Goal: Task Accomplishment & Management: Manage account settings

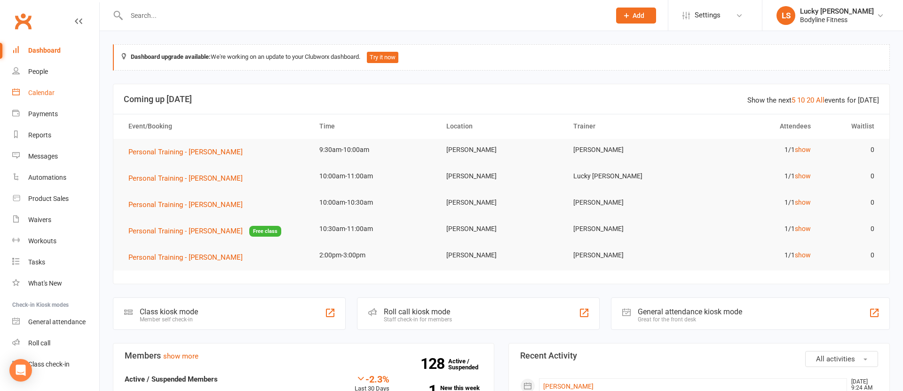
click at [32, 91] on div "Calendar" at bounding box center [41, 93] width 26 height 8
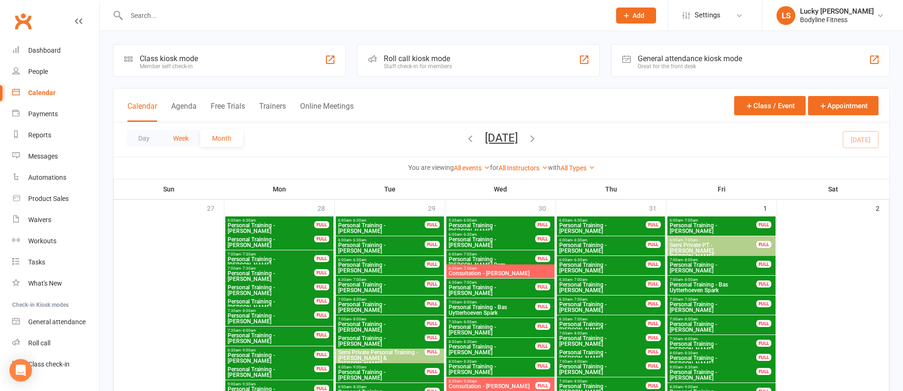
click at [181, 139] on button "Week" at bounding box center [180, 138] width 39 height 17
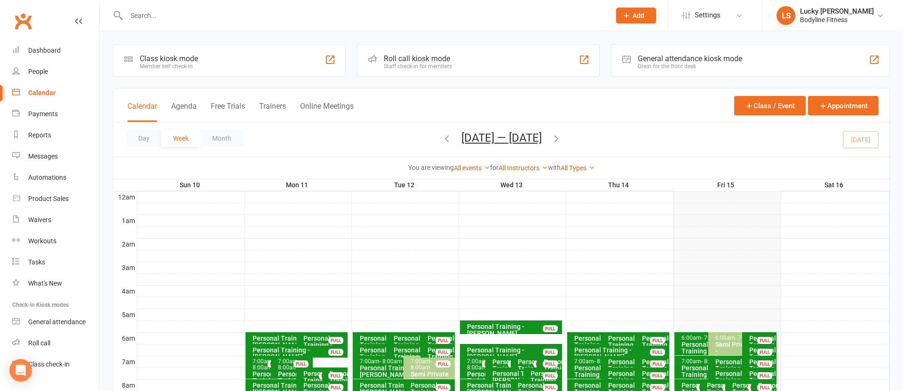
click at [267, 101] on div "Calendar Agenda Free Trials Trainers Online Meetings" at bounding box center [240, 111] width 226 height 21
click at [266, 102] on button "Trainers" at bounding box center [272, 112] width 27 height 20
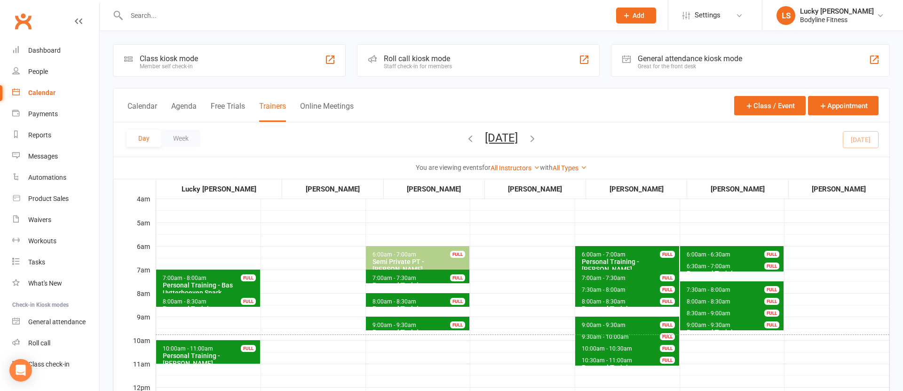
click at [518, 142] on button "[DATE]" at bounding box center [501, 137] width 33 height 13
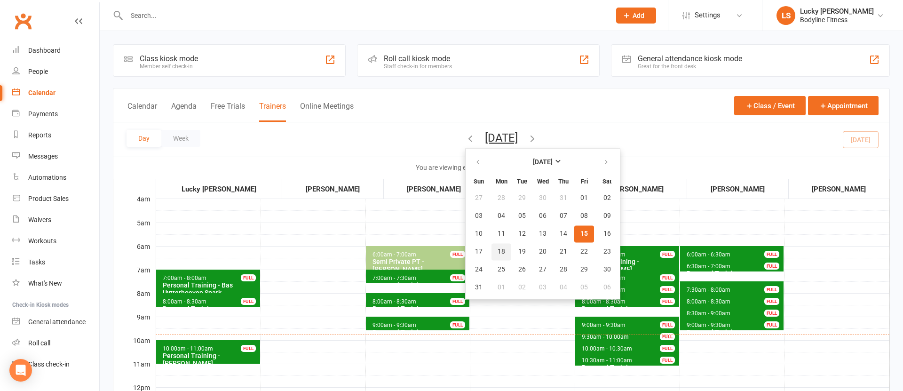
click at [491, 252] on button "18" at bounding box center [501, 251] width 20 height 17
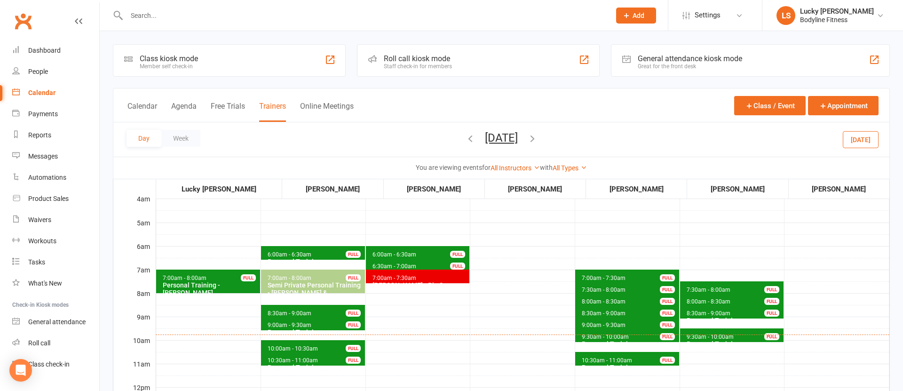
click at [537, 139] on icon "button" at bounding box center [532, 138] width 10 height 10
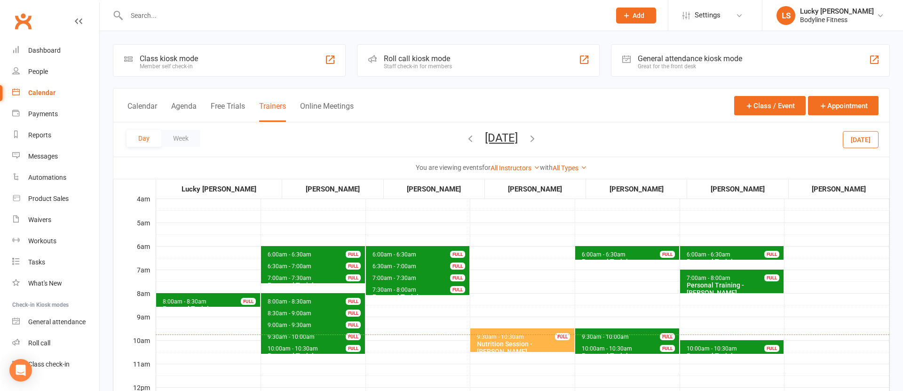
click at [537, 138] on icon "button" at bounding box center [532, 138] width 10 height 10
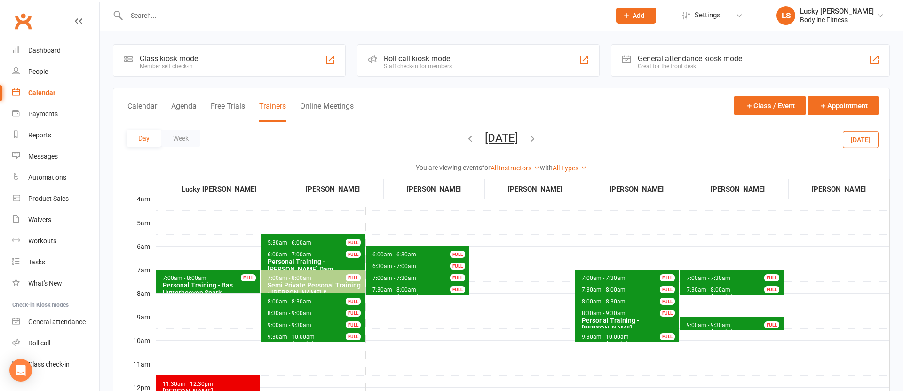
click at [537, 138] on icon "button" at bounding box center [532, 138] width 10 height 10
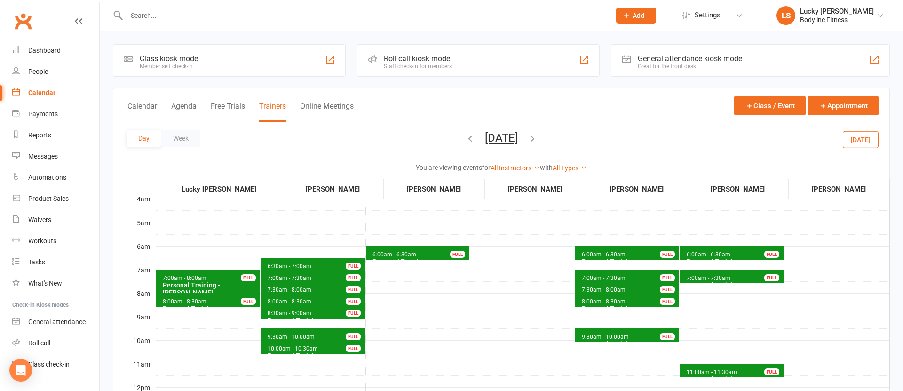
click at [537, 138] on icon "button" at bounding box center [532, 138] width 10 height 10
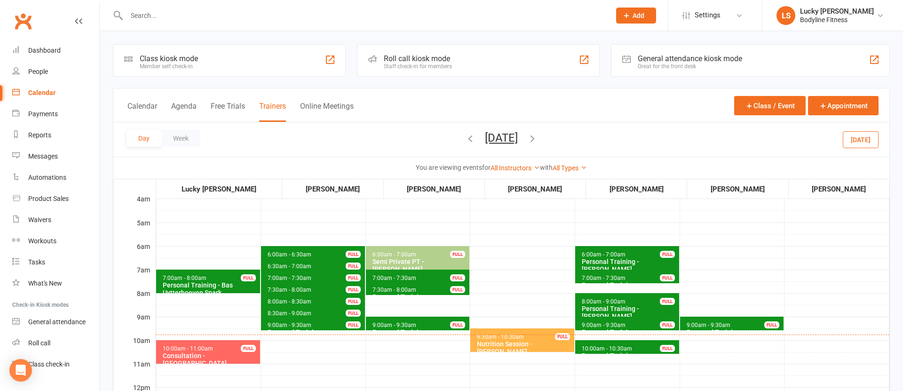
click at [537, 140] on icon "button" at bounding box center [532, 138] width 10 height 10
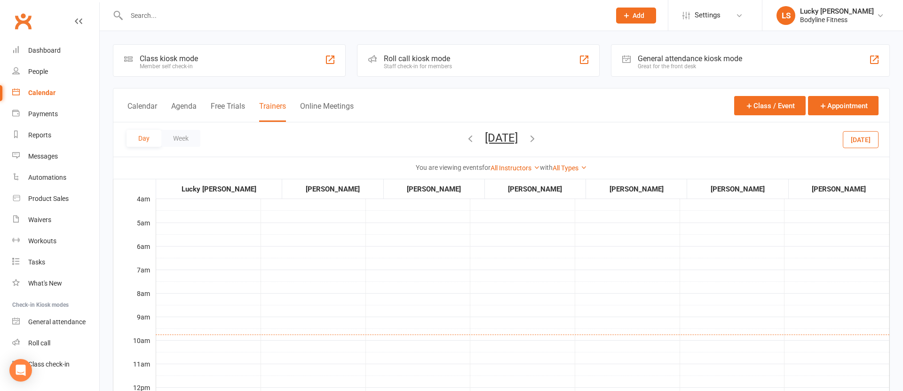
click at [516, 141] on button "[DATE]" at bounding box center [501, 137] width 33 height 13
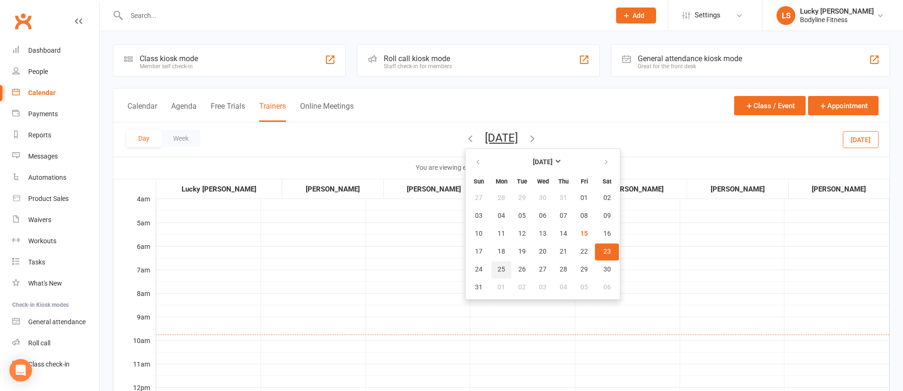
click at [497, 270] on span "25" at bounding box center [501, 270] width 8 height 8
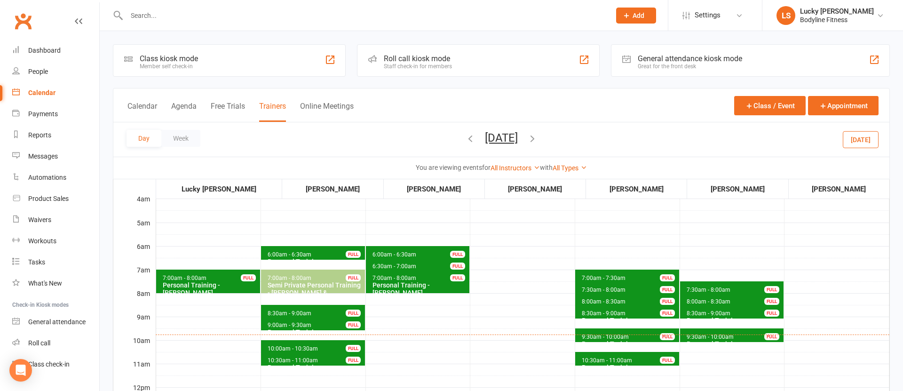
click at [863, 138] on button "[DATE]" at bounding box center [860, 139] width 36 height 17
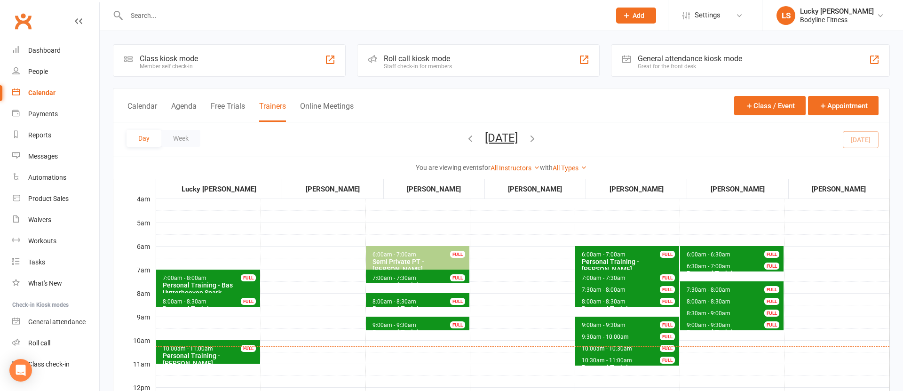
click at [197, 13] on input "text" at bounding box center [364, 15] width 480 height 13
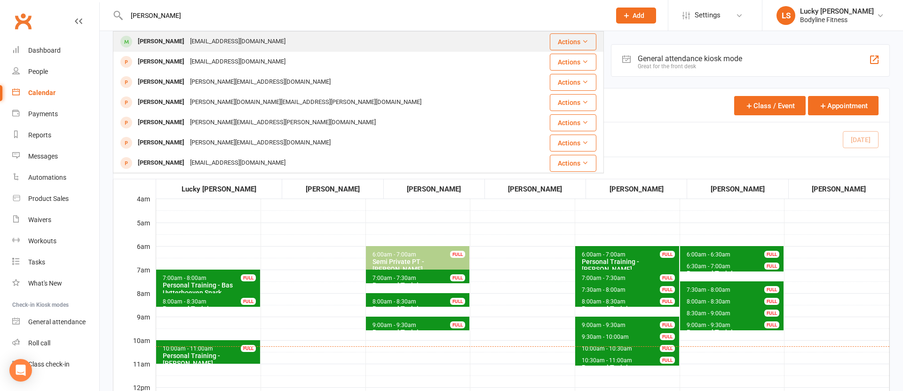
type input "[PERSON_NAME]"
click at [195, 39] on div "[EMAIL_ADDRESS][DOMAIN_NAME]" at bounding box center [237, 42] width 101 height 14
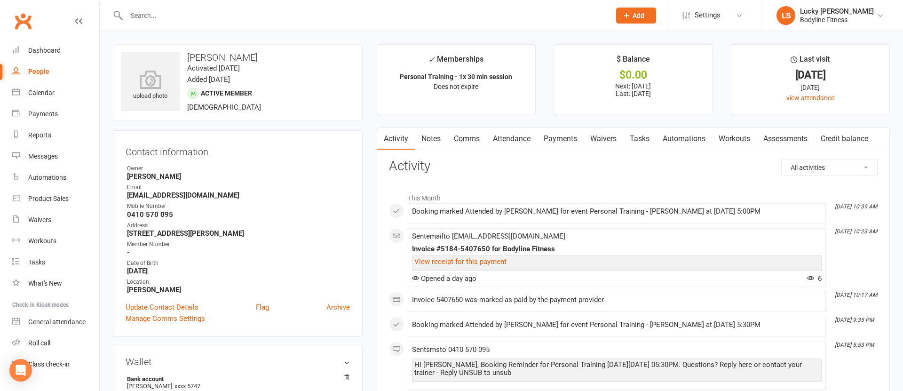
click at [559, 137] on link "Payments" at bounding box center [560, 139] width 47 height 22
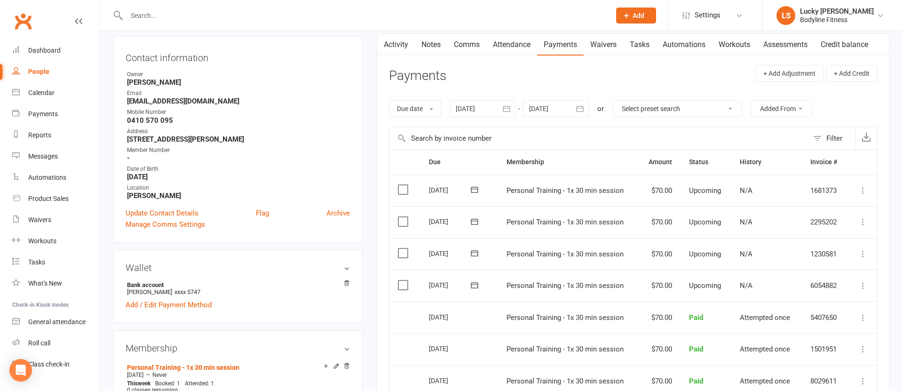
scroll to position [131, 0]
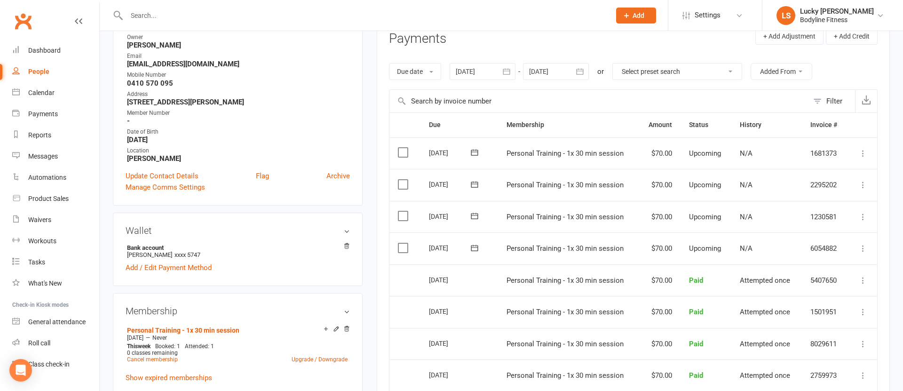
click at [864, 250] on icon at bounding box center [862, 248] width 9 height 9
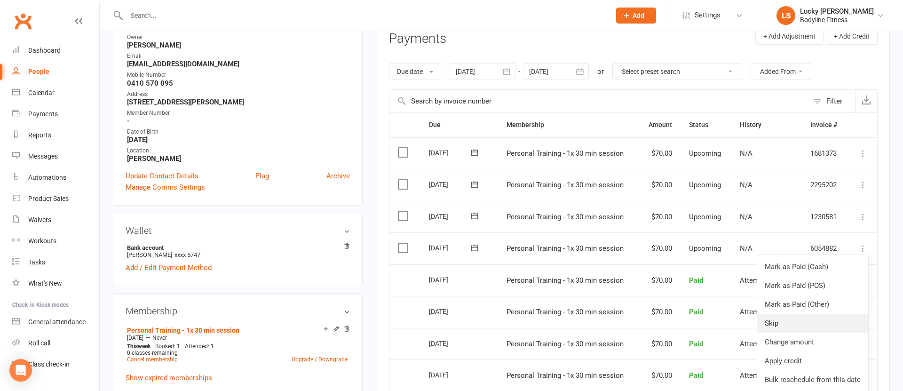
click at [795, 326] on link "Skip" at bounding box center [812, 323] width 111 height 19
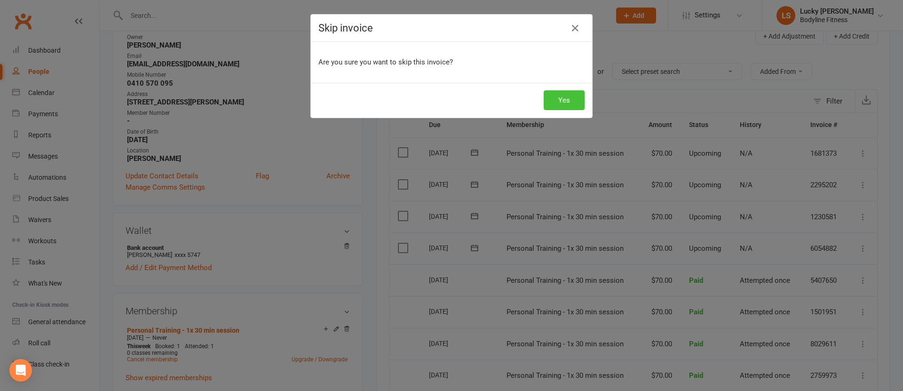
click at [563, 96] on button "Yes" at bounding box center [563, 100] width 41 height 20
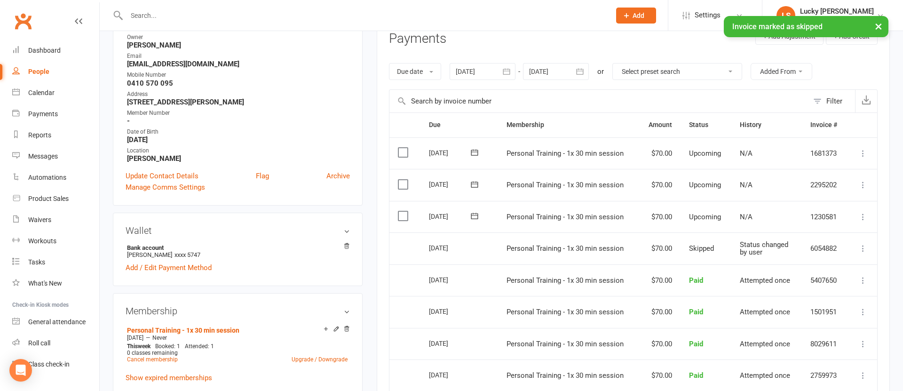
click at [863, 215] on icon at bounding box center [862, 216] width 9 height 9
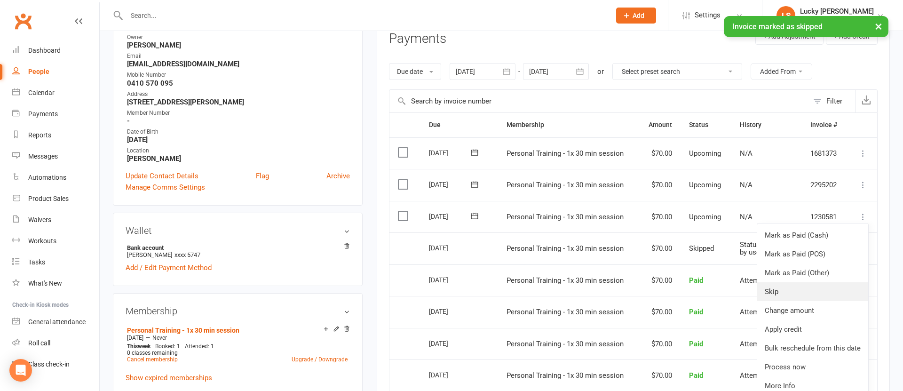
click at [784, 291] on link "Skip" at bounding box center [812, 291] width 111 height 19
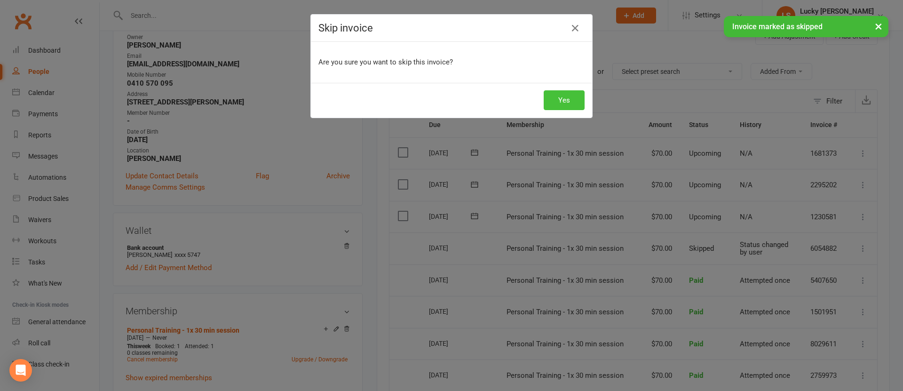
click at [566, 100] on button "Yes" at bounding box center [563, 100] width 41 height 20
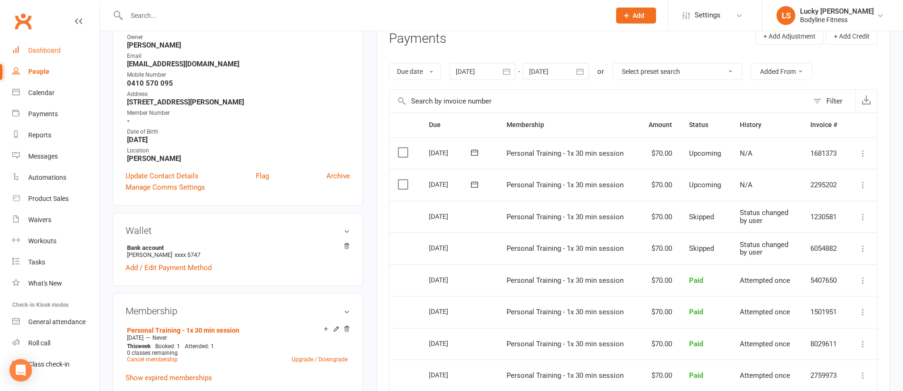
click at [39, 48] on div "Dashboard" at bounding box center [44, 51] width 32 height 8
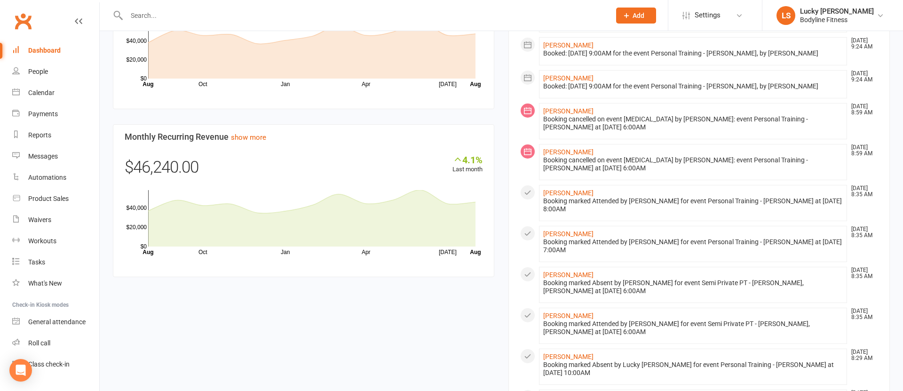
scroll to position [876, 0]
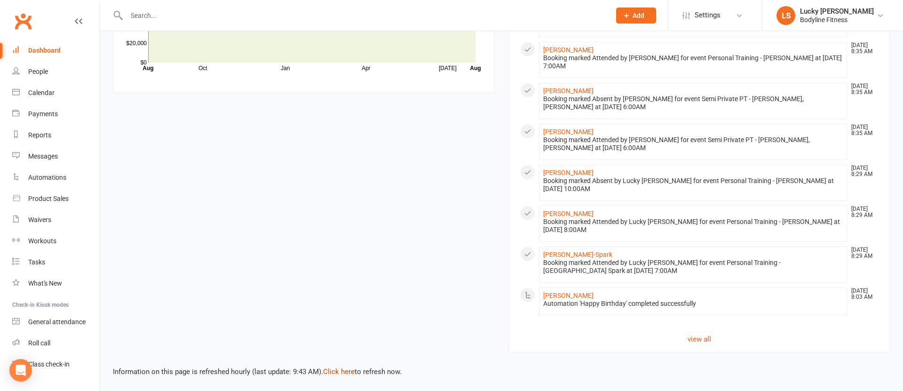
click at [334, 368] on link "Click here" at bounding box center [338, 371] width 31 height 8
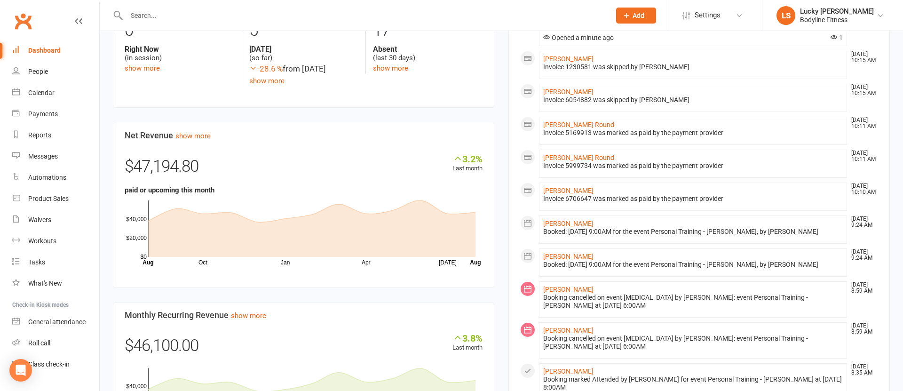
scroll to position [209, 0]
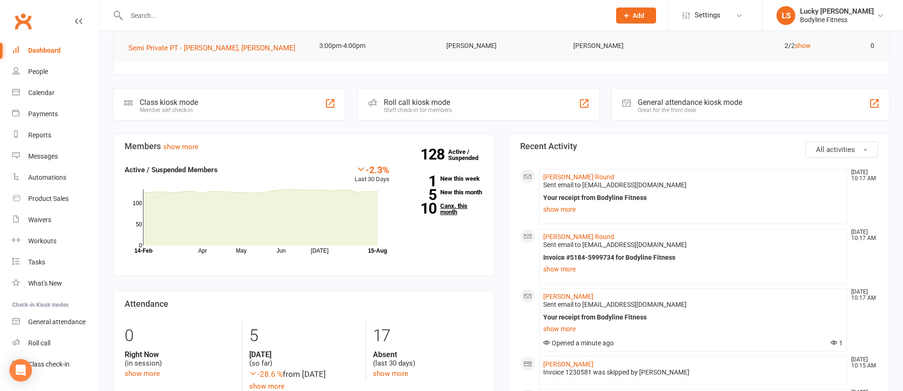
click at [451, 215] on link "10 Canx. this month" at bounding box center [442, 209] width 79 height 12
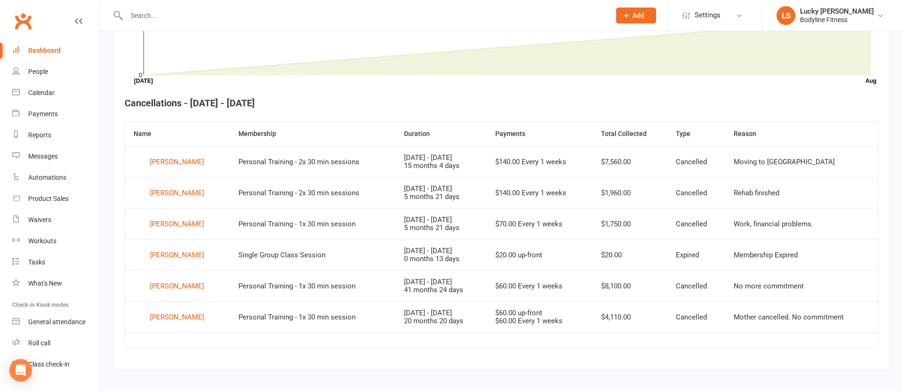
scroll to position [315, 0]
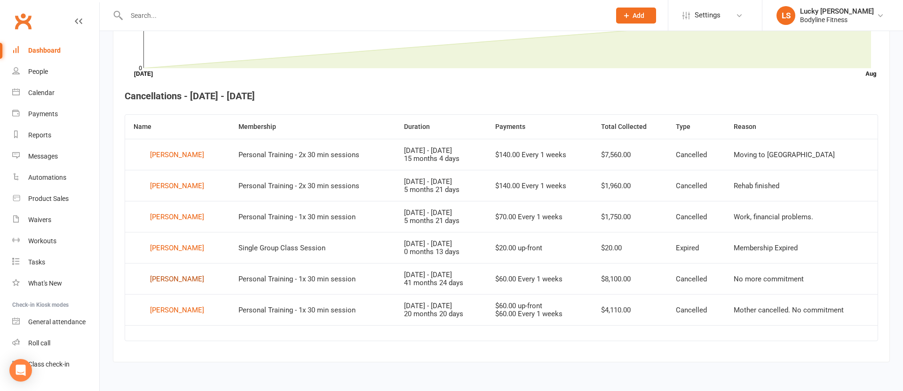
click at [187, 278] on div "[PERSON_NAME]" at bounding box center [177, 279] width 54 height 14
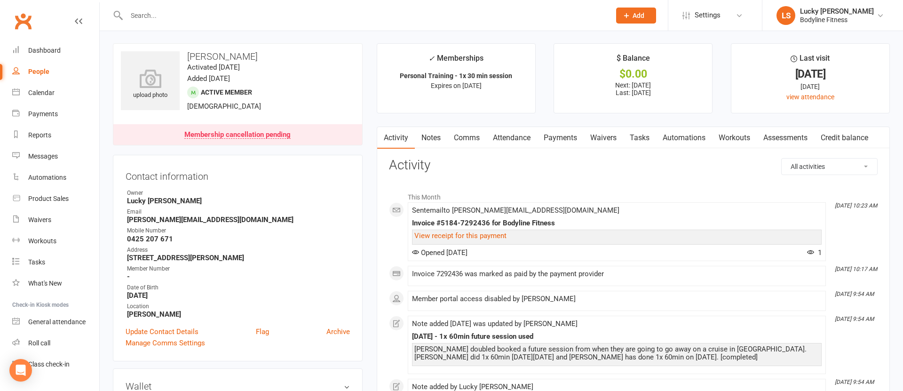
click at [570, 138] on link "Payments" at bounding box center [560, 138] width 47 height 22
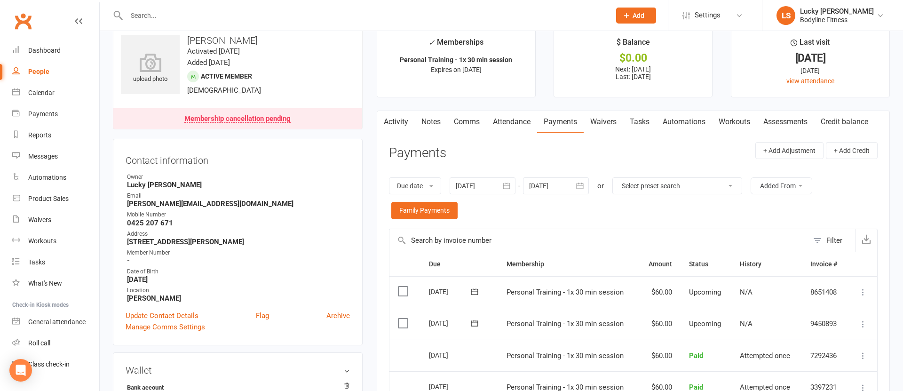
scroll to position [16, 0]
click at [400, 126] on link "Activity" at bounding box center [396, 122] width 38 height 22
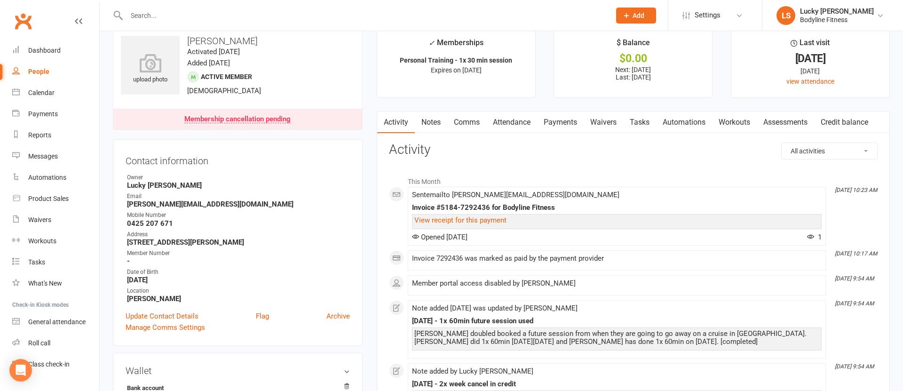
click at [435, 122] on link "Notes" at bounding box center [431, 122] width 32 height 22
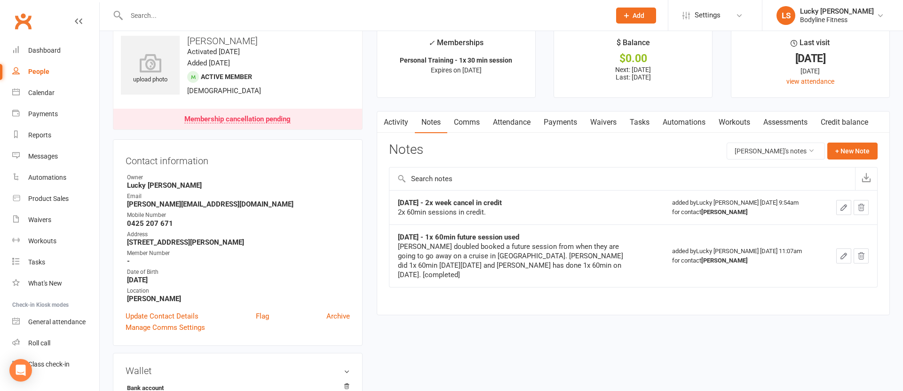
click at [390, 121] on link "Activity" at bounding box center [396, 122] width 38 height 22
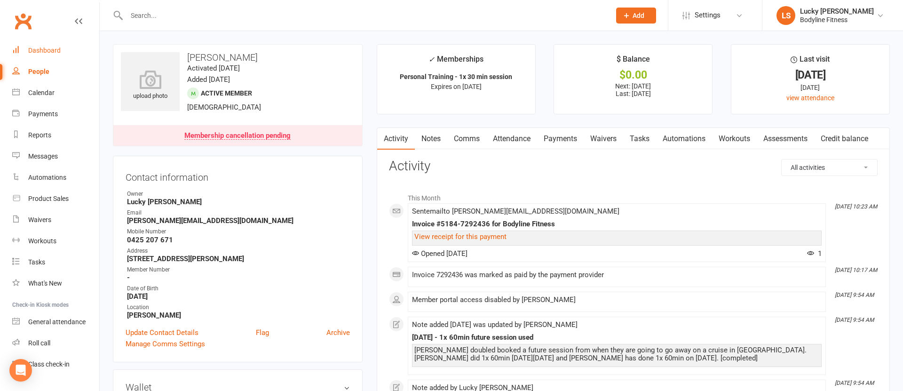
click at [55, 51] on div "Dashboard" at bounding box center [44, 51] width 32 height 8
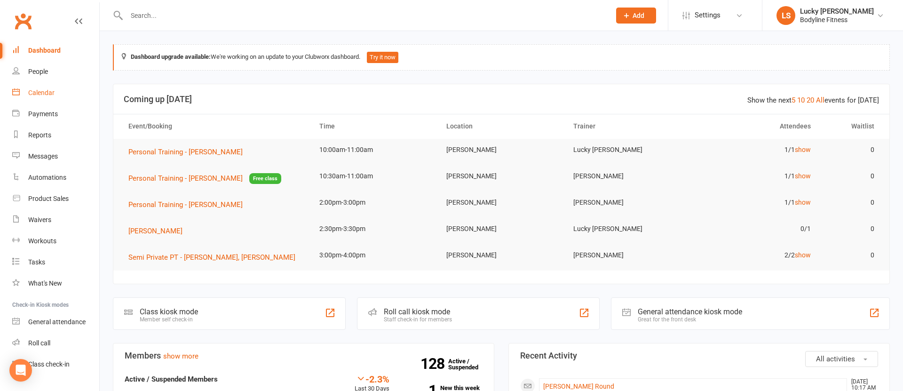
click at [36, 92] on div "Calendar" at bounding box center [41, 93] width 26 height 8
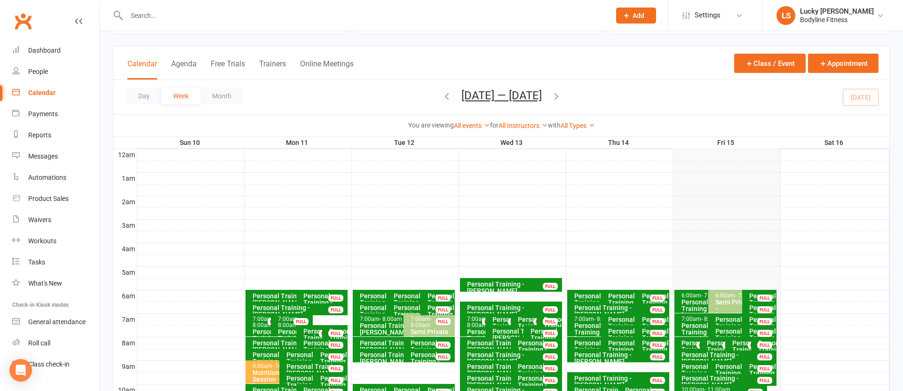
scroll to position [141, 0]
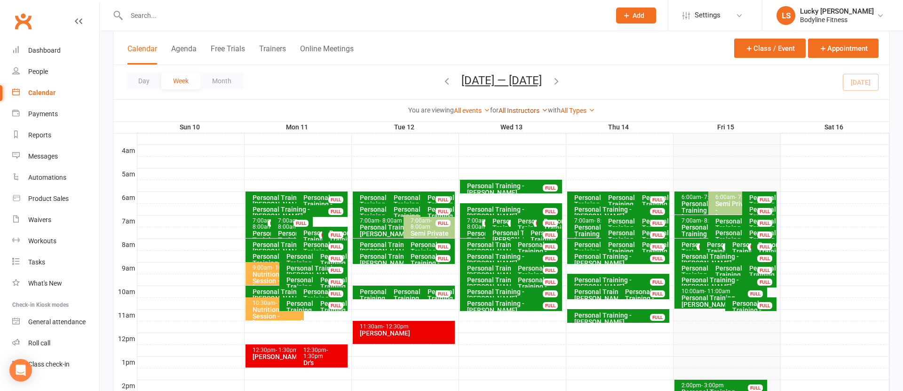
click at [520, 111] on link "All Instructors" at bounding box center [522, 111] width 49 height 8
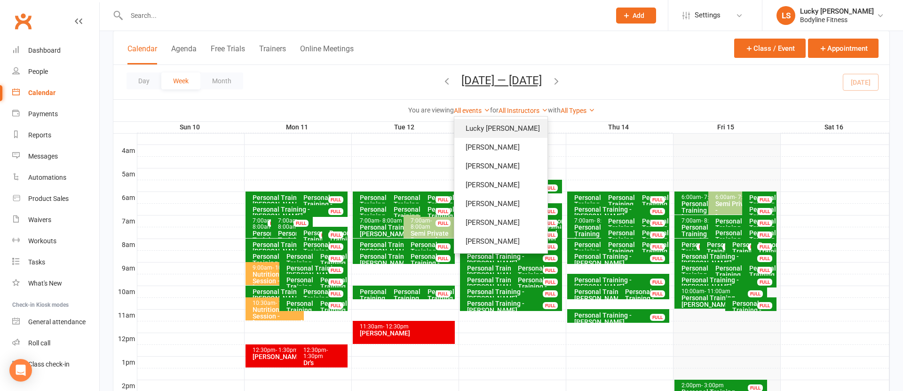
click at [516, 121] on link "Lucky [PERSON_NAME]" at bounding box center [500, 128] width 93 height 19
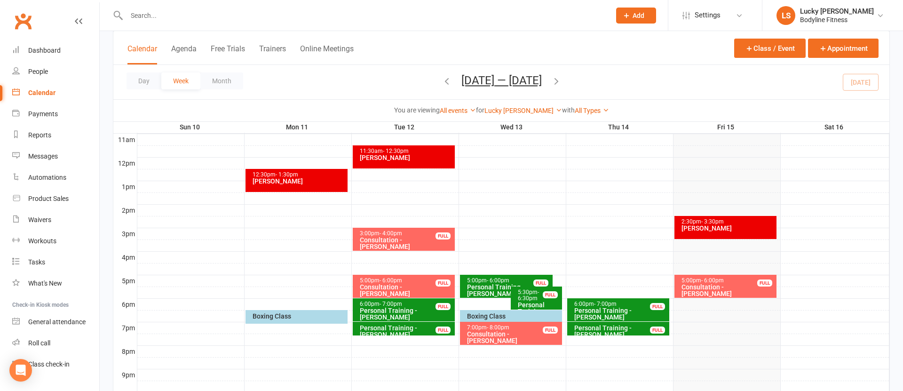
scroll to position [323, 0]
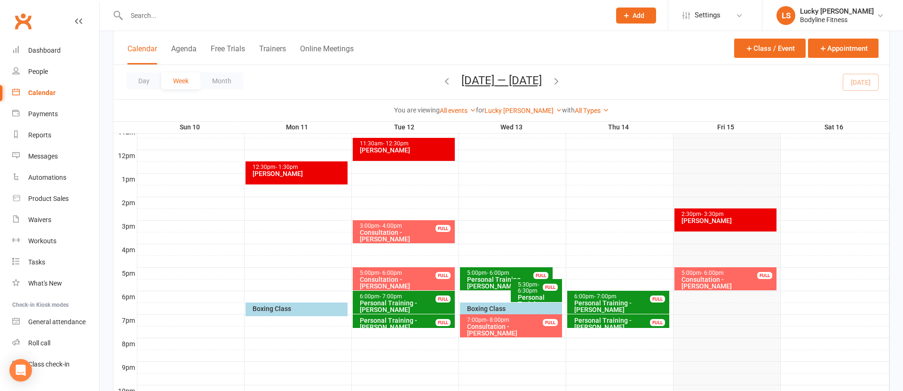
click at [654, 321] on div "FULL" at bounding box center [657, 322] width 15 height 7
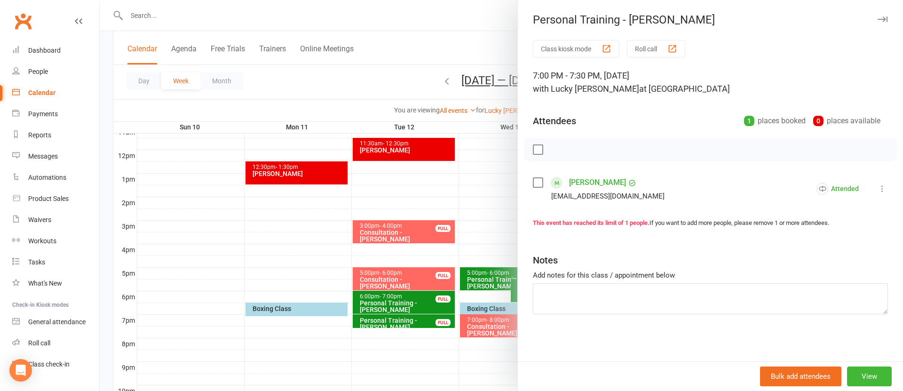
drag, startPoint x: 484, startPoint y: 222, endPoint x: 527, endPoint y: 217, distance: 43.0
click at [484, 222] on div at bounding box center [501, 195] width 803 height 391
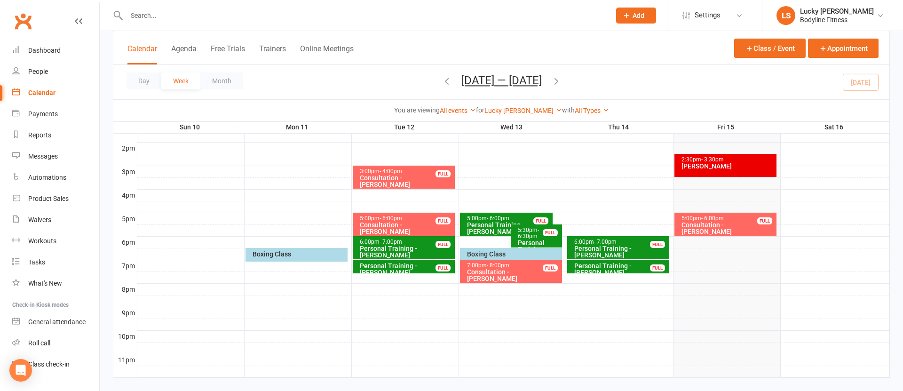
scroll to position [381, 0]
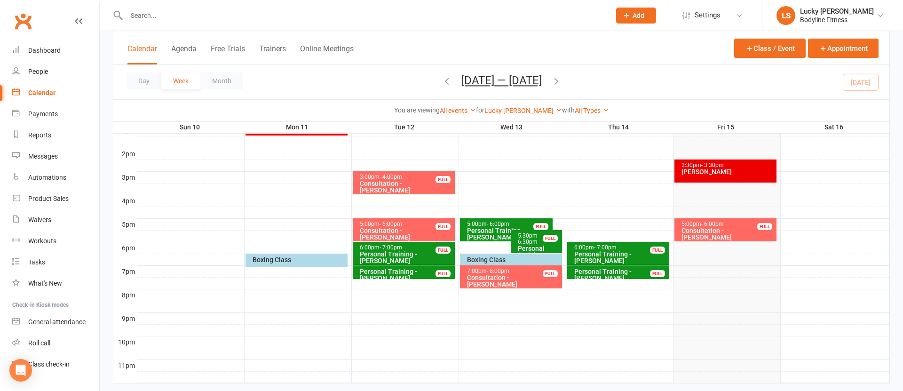
click at [407, 186] on div "3:00pm - 4:00pm Consultation - [PERSON_NAME] FULL" at bounding box center [404, 182] width 102 height 23
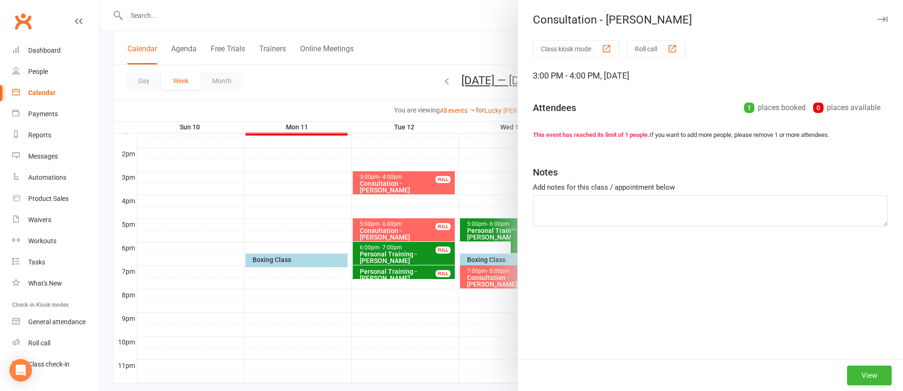
scroll to position [373, 0]
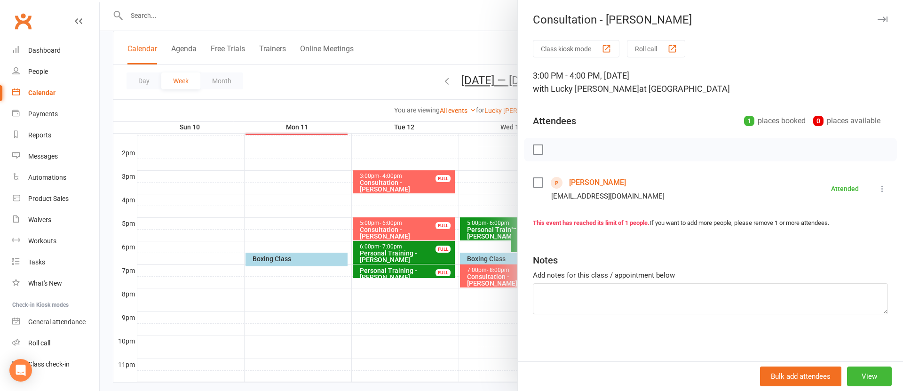
click at [581, 185] on link "[PERSON_NAME]" at bounding box center [597, 182] width 57 height 15
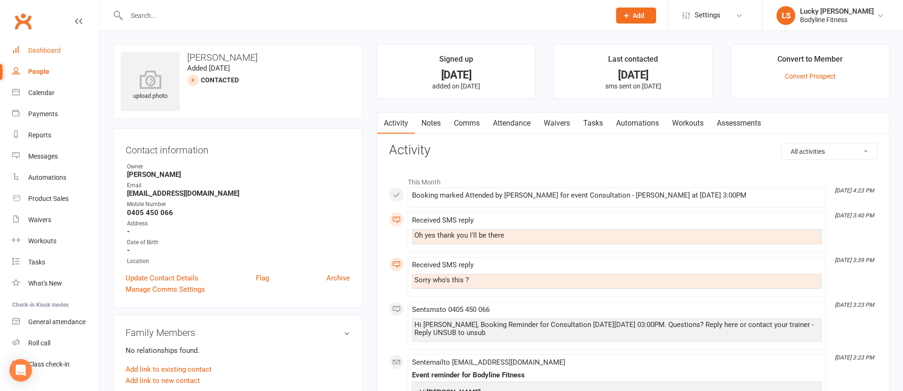
click at [50, 48] on div "Dashboard" at bounding box center [44, 51] width 32 height 8
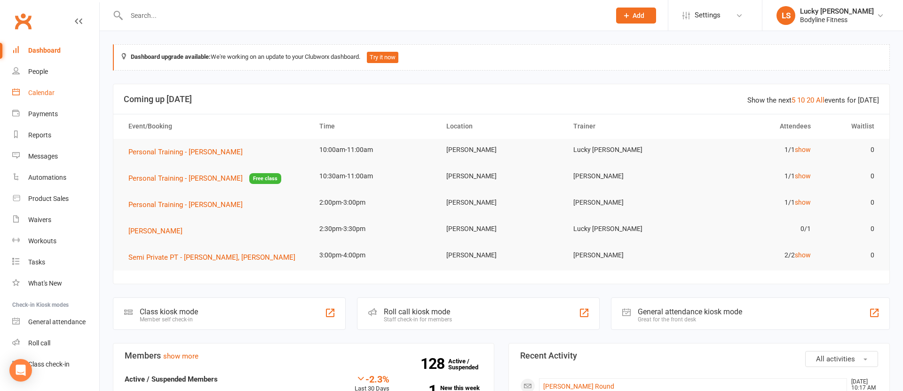
click at [48, 93] on div "Calendar" at bounding box center [41, 93] width 26 height 8
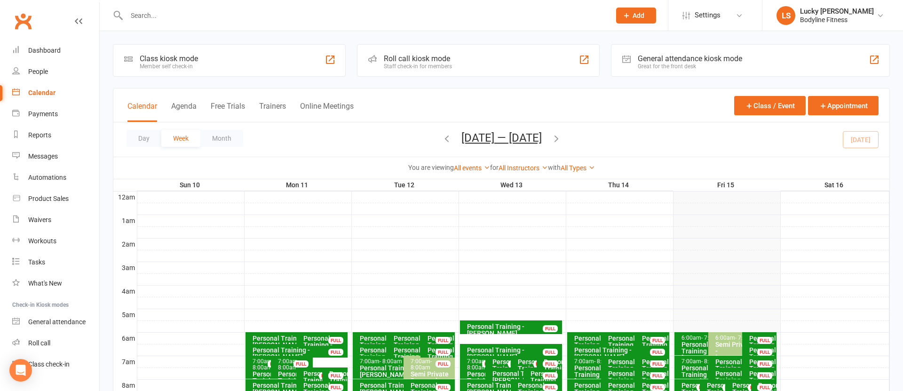
scroll to position [0, 0]
click at [261, 101] on button "Trainers" at bounding box center [272, 111] width 27 height 20
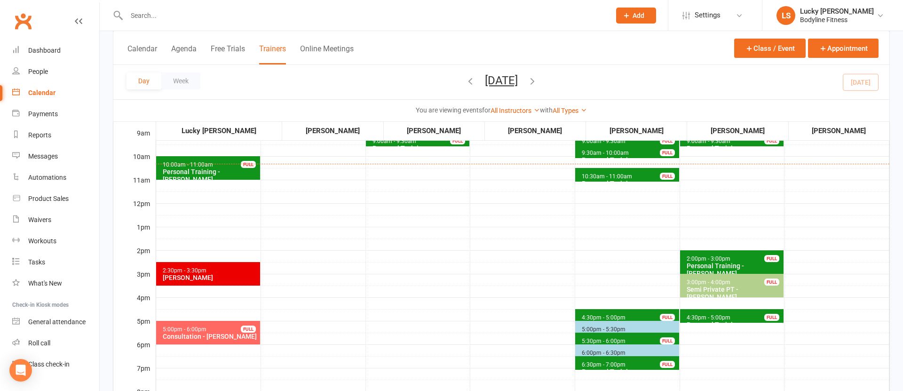
scroll to position [268, 0]
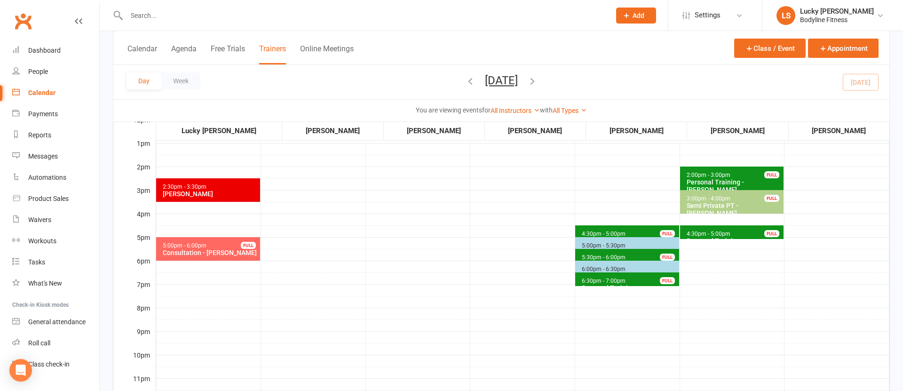
click at [691, 233] on span "4:30pm - 5:00pm" at bounding box center [708, 233] width 45 height 7
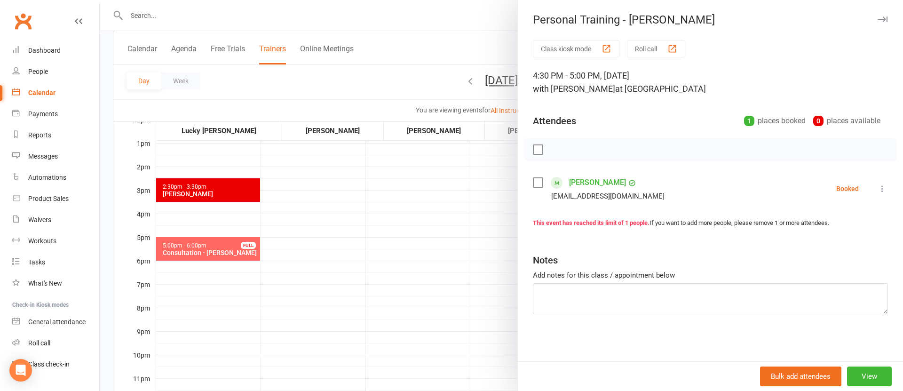
click at [402, 262] on div at bounding box center [501, 195] width 803 height 391
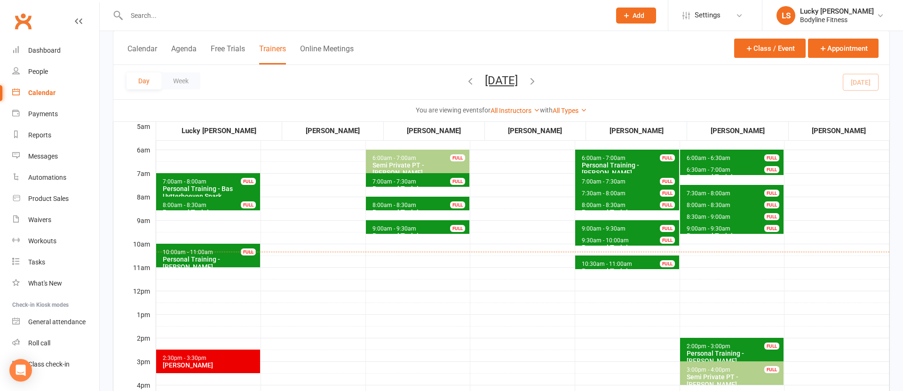
scroll to position [12, 0]
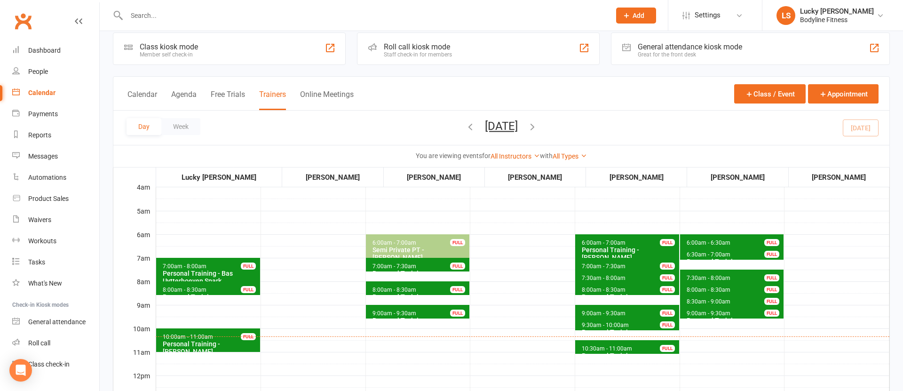
click at [147, 98] on button "Calendar" at bounding box center [142, 100] width 30 height 20
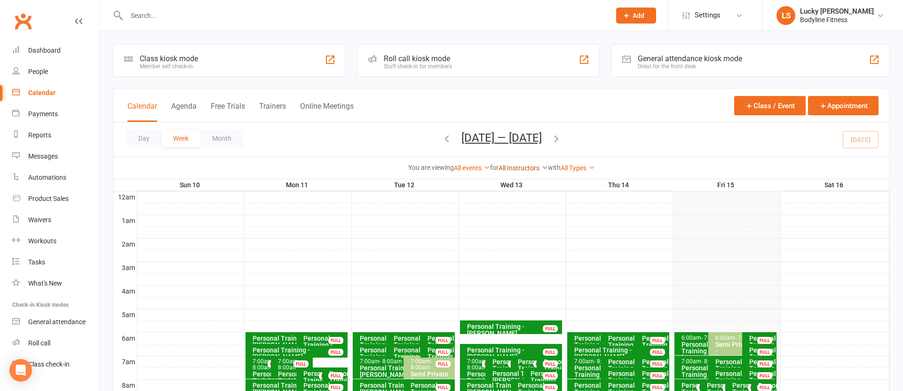
click at [523, 167] on link "All Instructors" at bounding box center [522, 168] width 49 height 8
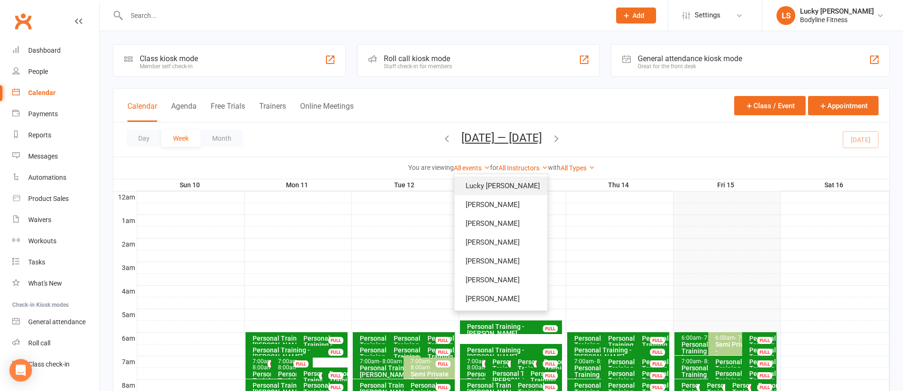
click at [516, 185] on link "Lucky [PERSON_NAME]" at bounding box center [500, 185] width 93 height 19
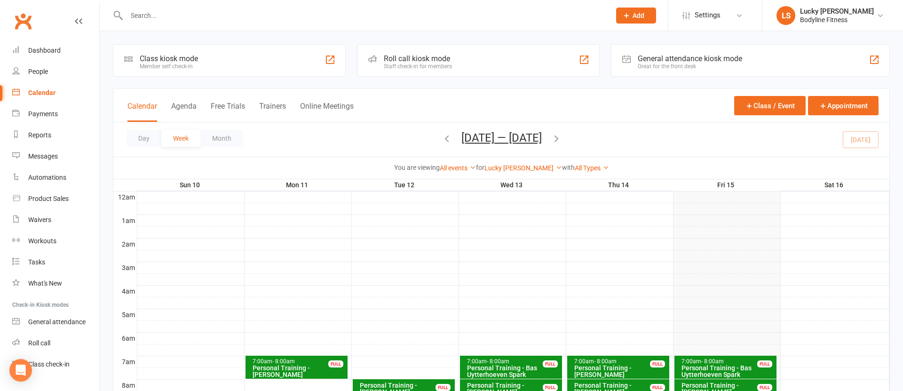
click at [560, 139] on icon "button" at bounding box center [556, 138] width 10 height 10
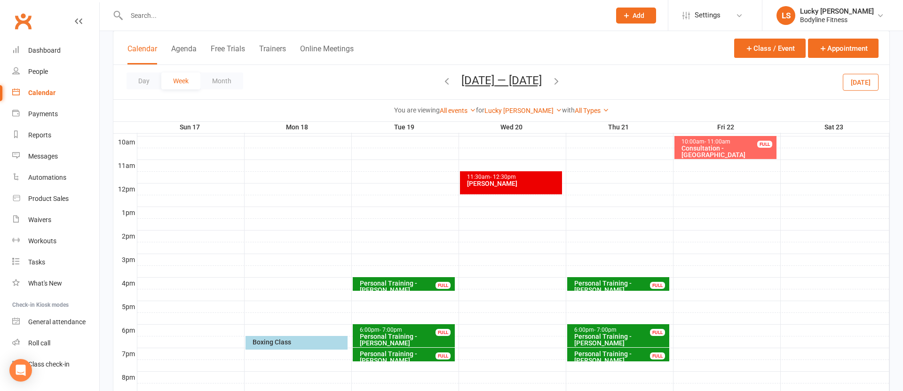
scroll to position [289, 0]
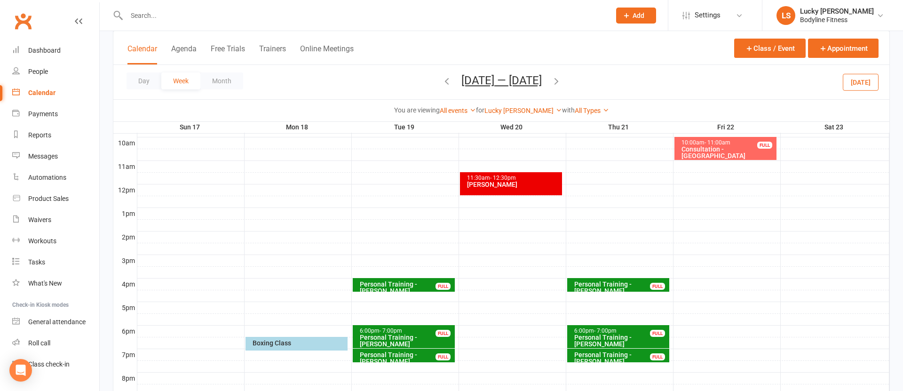
click at [416, 284] on div "Personal Training - [PERSON_NAME]" at bounding box center [406, 287] width 94 height 13
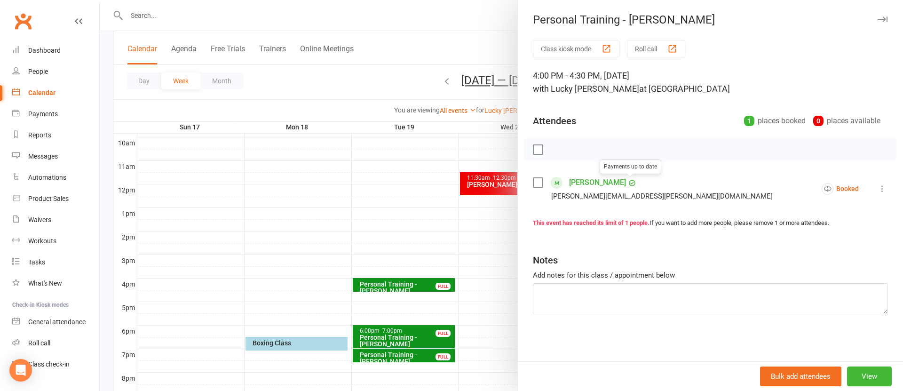
click at [608, 181] on link "[PERSON_NAME]" at bounding box center [597, 182] width 57 height 15
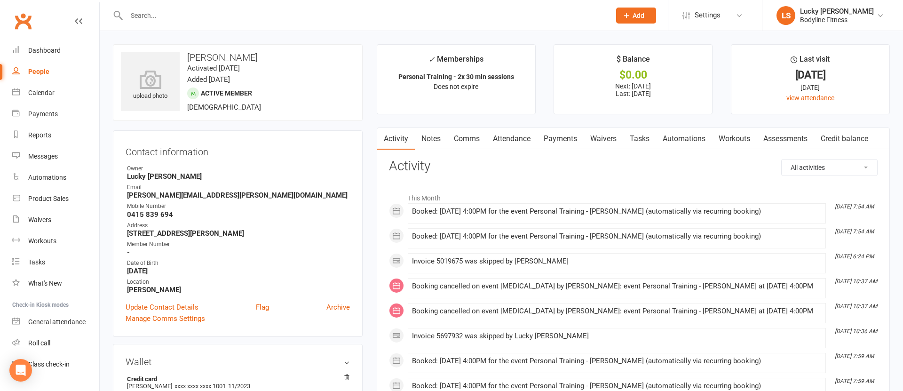
click at [555, 134] on link "Payments" at bounding box center [560, 139] width 47 height 22
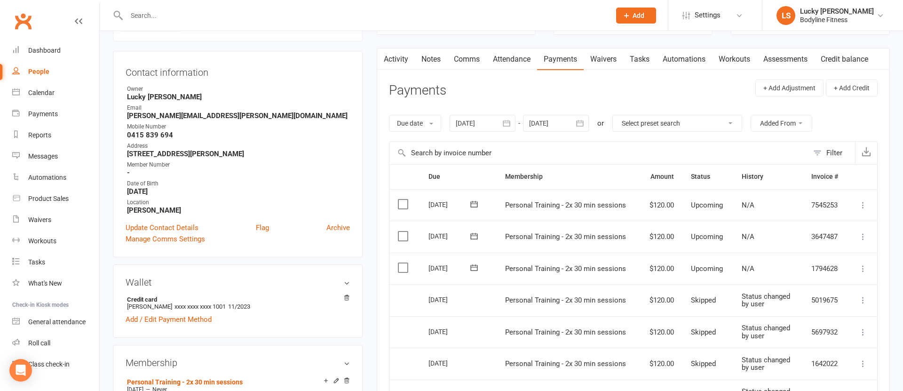
scroll to position [100, 0]
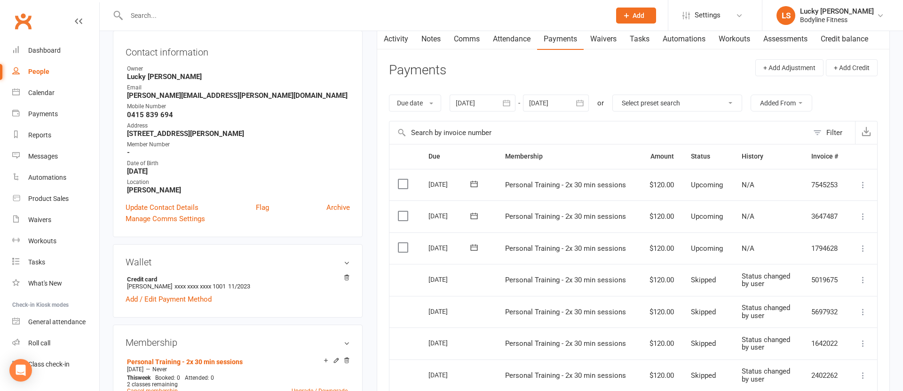
click at [863, 247] on icon at bounding box center [862, 248] width 9 height 9
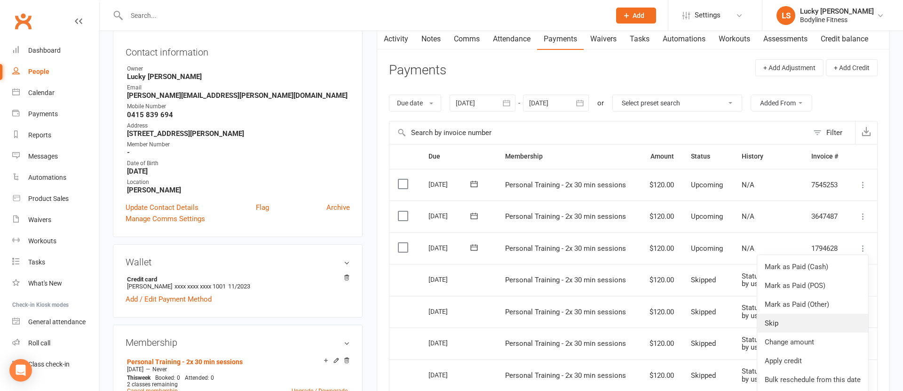
click at [779, 323] on link "Skip" at bounding box center [812, 323] width 111 height 19
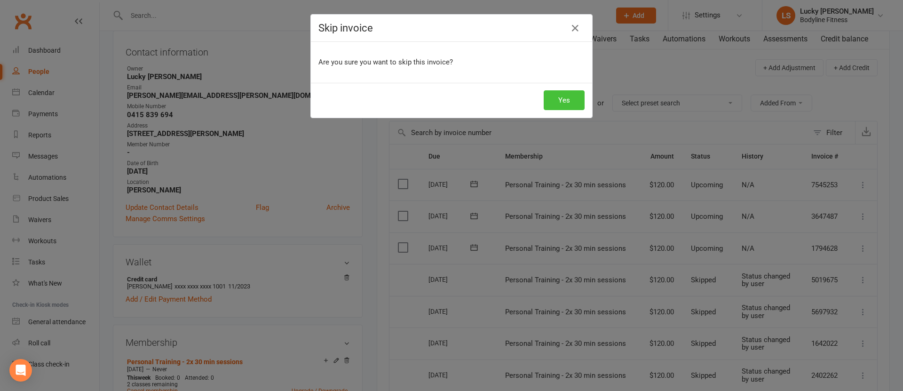
click at [572, 100] on button "Yes" at bounding box center [563, 100] width 41 height 20
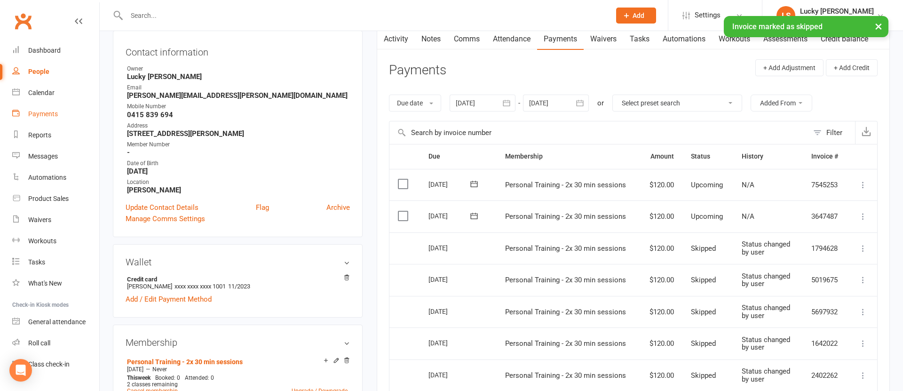
scroll to position [0, 0]
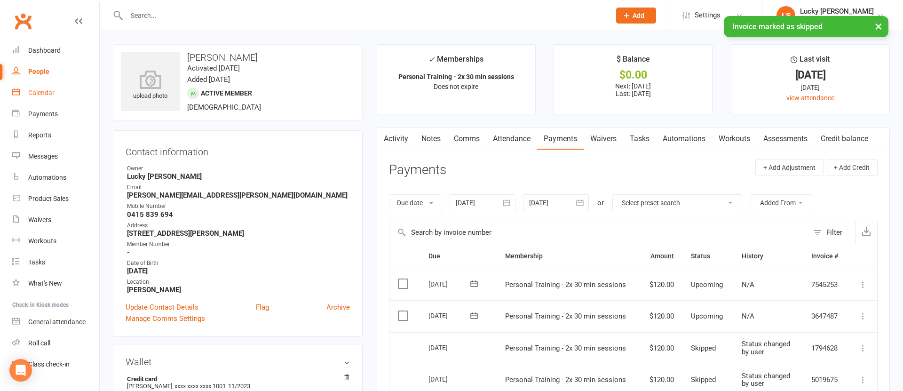
click at [39, 91] on div "Calendar" at bounding box center [41, 93] width 26 height 8
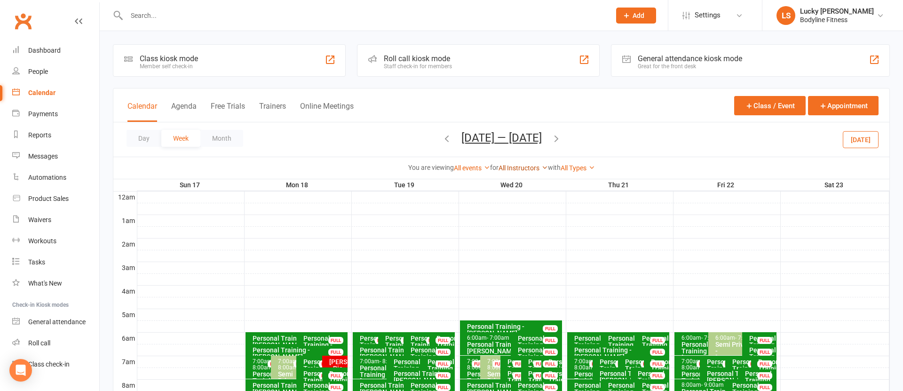
click at [516, 169] on link "All Instructors" at bounding box center [522, 168] width 49 height 8
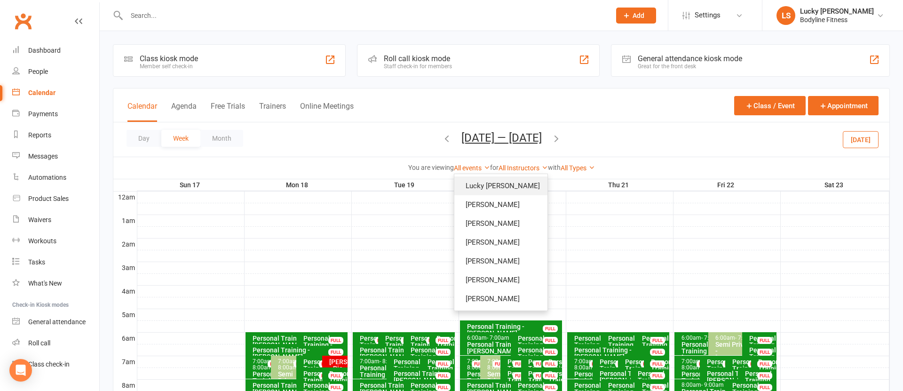
click at [513, 178] on link "Lucky [PERSON_NAME]" at bounding box center [500, 185] width 93 height 19
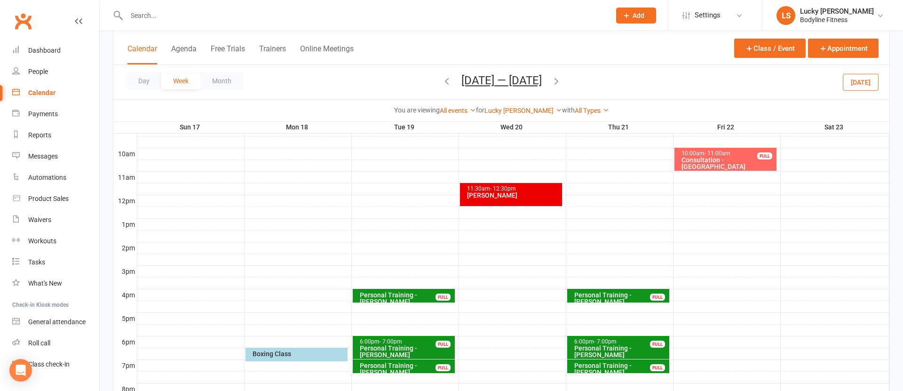
scroll to position [306, 0]
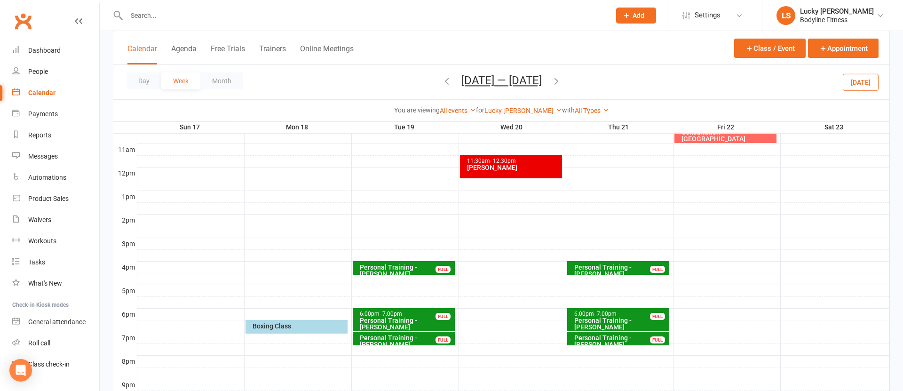
click at [438, 267] on div "FULL" at bounding box center [442, 269] width 15 height 7
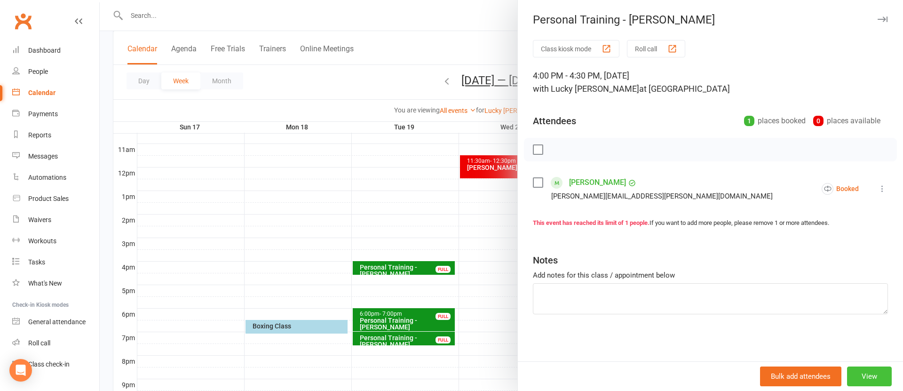
click at [865, 373] on button "View" at bounding box center [869, 376] width 45 height 20
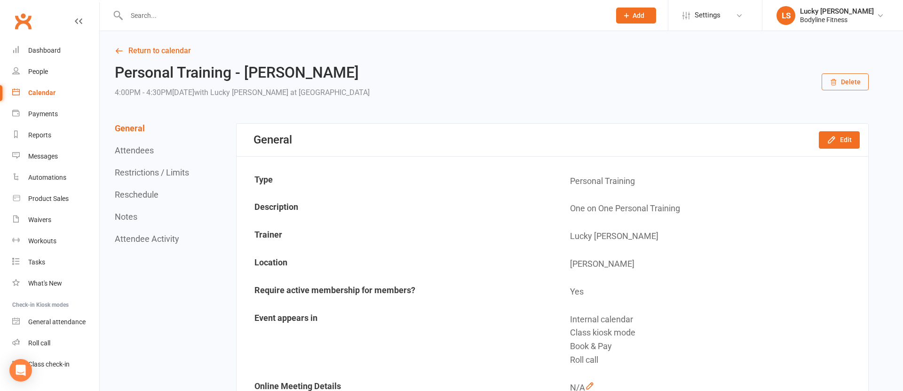
click at [842, 80] on button "Delete" at bounding box center [844, 81] width 47 height 17
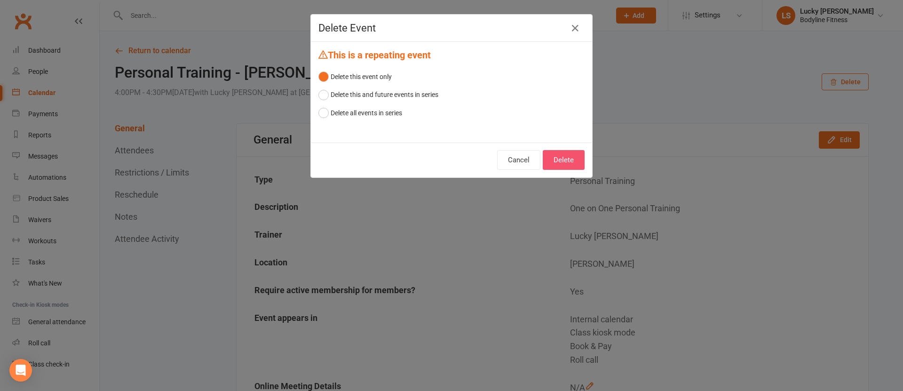
click at [559, 158] on button "Delete" at bounding box center [564, 160] width 42 height 20
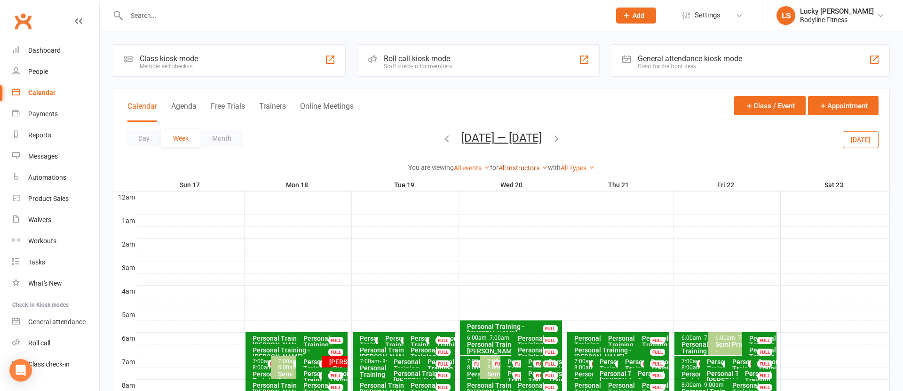
click at [517, 164] on link "All Instructors" at bounding box center [522, 168] width 49 height 8
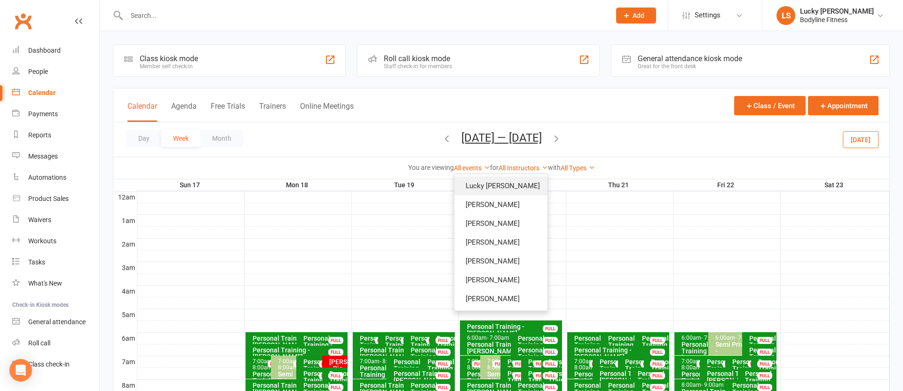
click at [512, 182] on link "Lucky [PERSON_NAME]" at bounding box center [500, 185] width 93 height 19
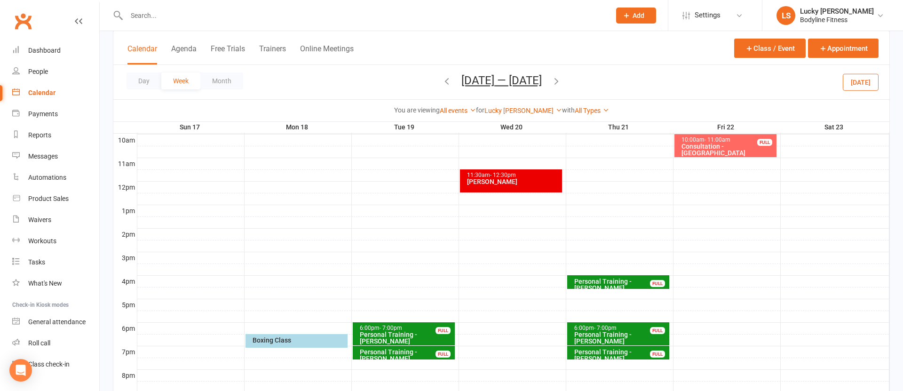
scroll to position [295, 0]
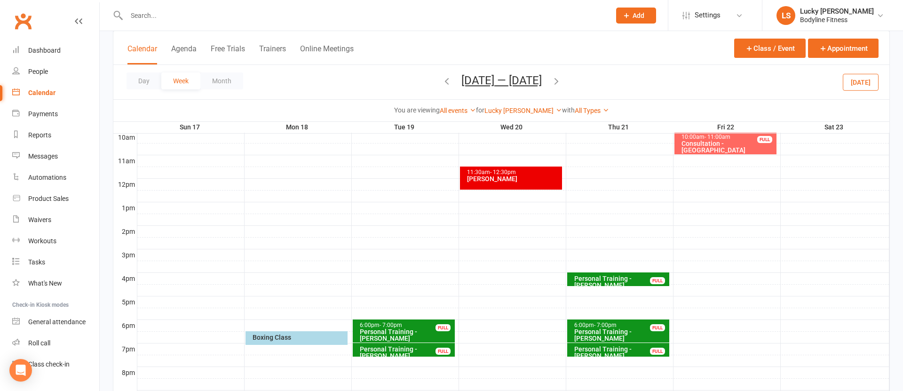
click at [649, 277] on div "Personal Training - [PERSON_NAME]" at bounding box center [621, 281] width 94 height 13
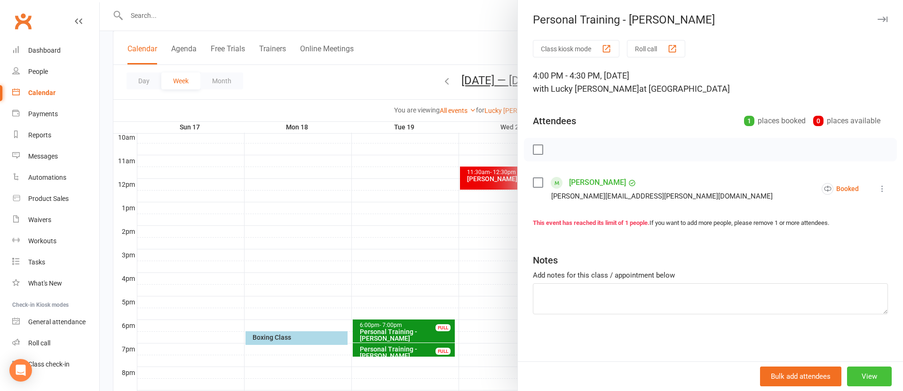
click at [875, 372] on button "View" at bounding box center [869, 376] width 45 height 20
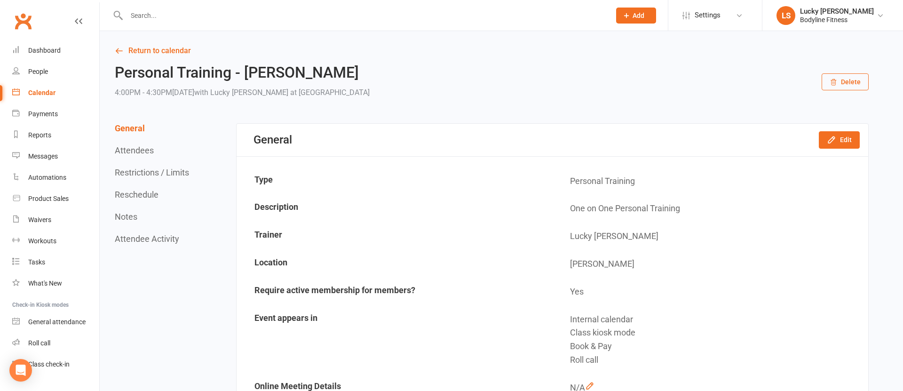
click at [844, 85] on button "Delete" at bounding box center [844, 81] width 47 height 17
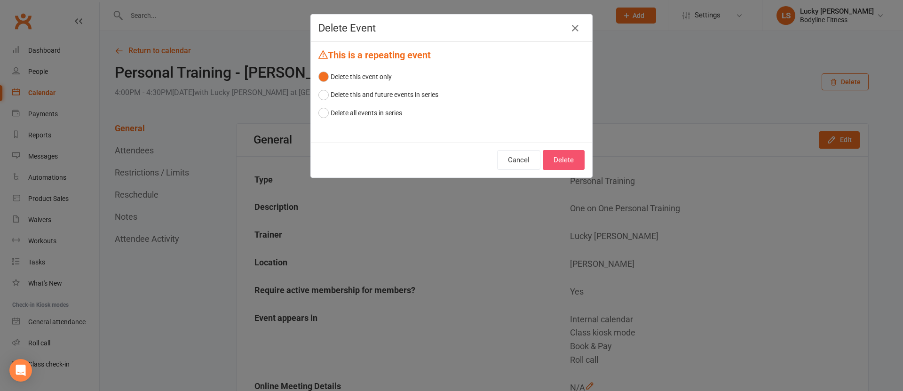
click at [575, 159] on button "Delete" at bounding box center [564, 160] width 42 height 20
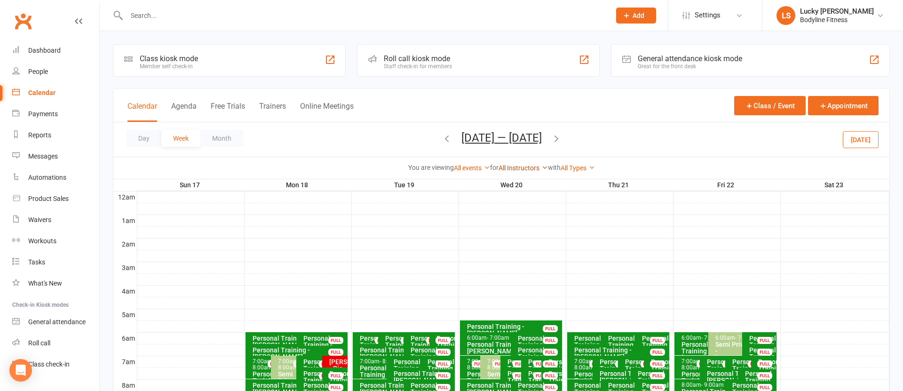
click at [519, 170] on link "All Instructors" at bounding box center [522, 168] width 49 height 8
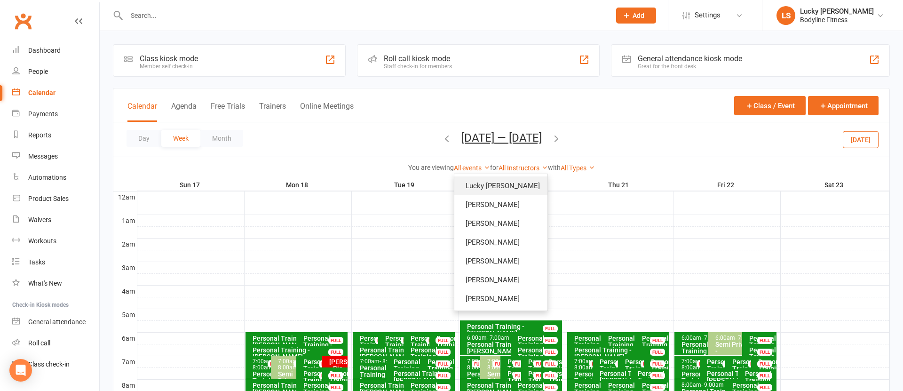
click at [517, 177] on link "Lucky [PERSON_NAME]" at bounding box center [500, 185] width 93 height 19
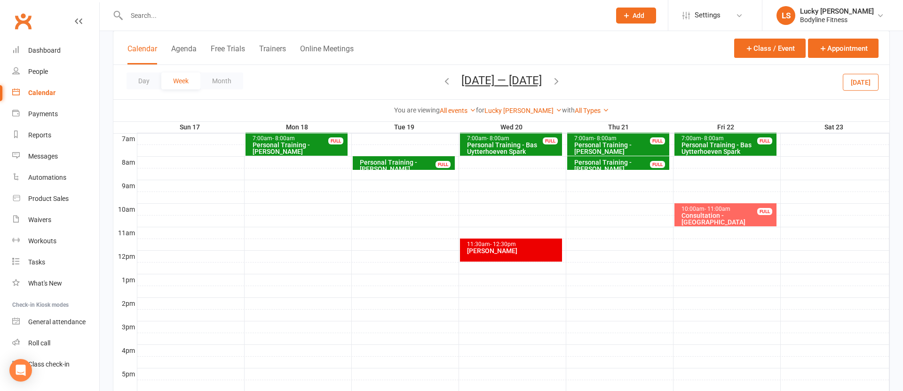
scroll to position [207, 0]
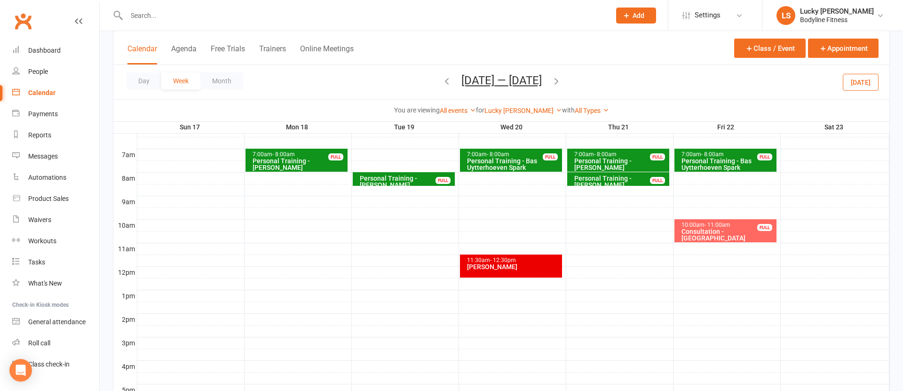
click at [498, 240] on div at bounding box center [513, 236] width 752 height 11
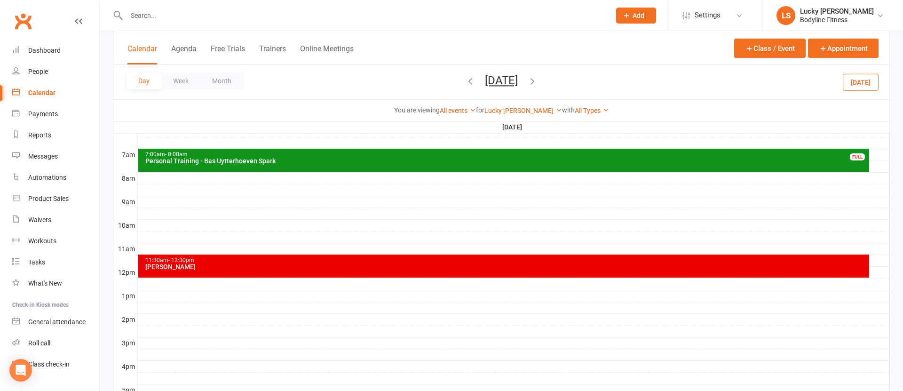
click at [186, 283] on div at bounding box center [513, 283] width 752 height 11
click at [189, 275] on button "Add Event" at bounding box center [179, 273] width 31 height 11
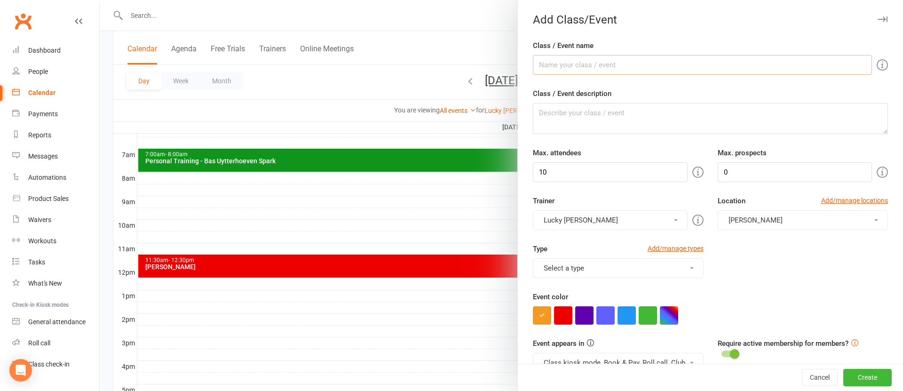
click at [574, 62] on input "Class / Event name" at bounding box center [702, 65] width 339 height 20
type input "[PERSON_NAME]"
click at [583, 167] on input "10" at bounding box center [610, 172] width 154 height 20
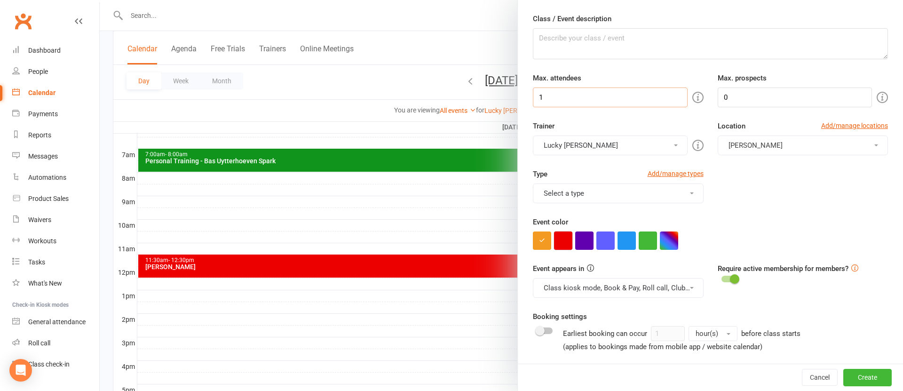
type input "1"
drag, startPoint x: 564, startPoint y: 239, endPoint x: 574, endPoint y: 255, distance: 19.2
click at [564, 239] on button "button" at bounding box center [563, 241] width 18 height 18
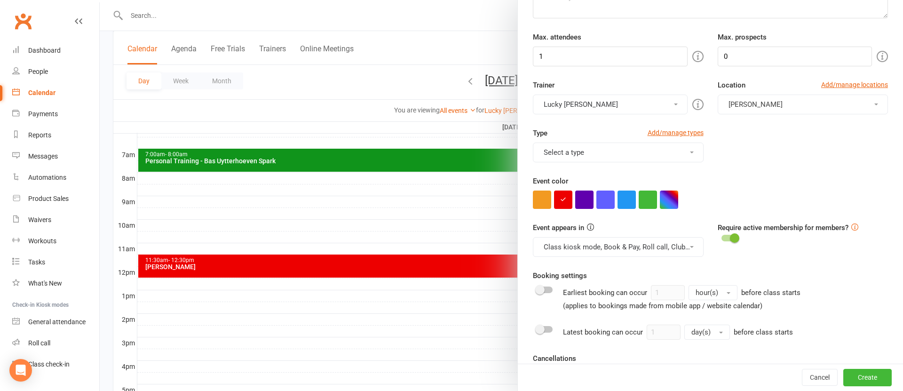
scroll to position [133, 0]
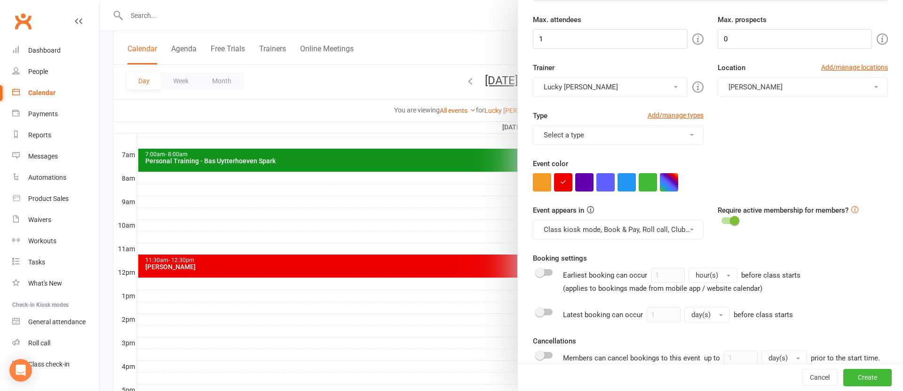
click at [607, 229] on button "Class kiosk mode, Book & Pay, Roll call, Clubworx website calendar and Mobile a…" at bounding box center [618, 230] width 170 height 20
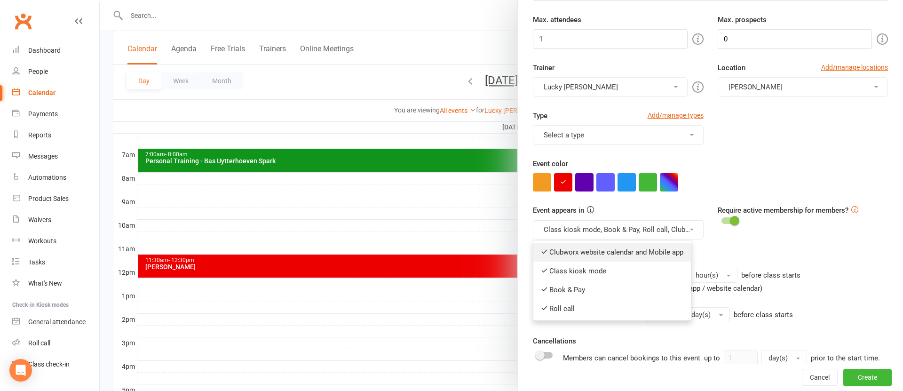
click at [603, 257] on link "Clubworx website calendar and Mobile app" at bounding box center [611, 252] width 157 height 19
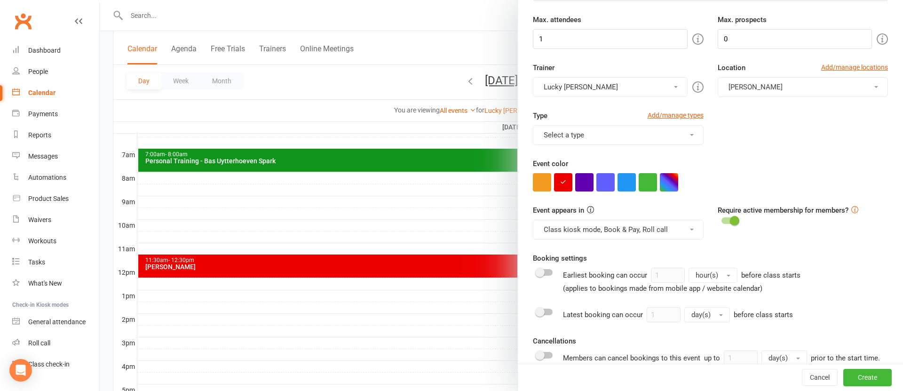
click at [598, 232] on button "Class kiosk mode, Book & Pay, Roll call" at bounding box center [618, 230] width 170 height 20
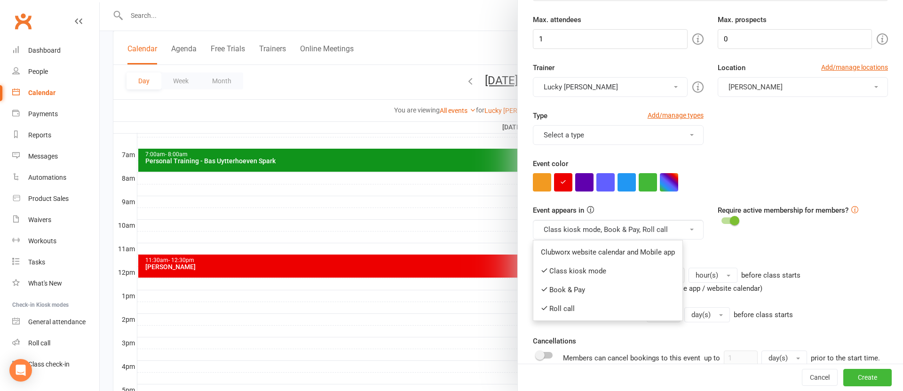
drag, startPoint x: 596, startPoint y: 272, endPoint x: 596, endPoint y: 244, distance: 27.3
click at [596, 269] on link "Class kiosk mode" at bounding box center [607, 270] width 149 height 19
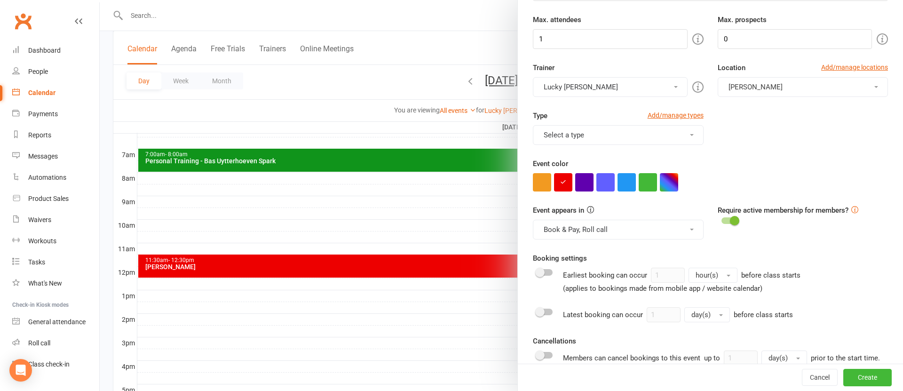
drag, startPoint x: 587, startPoint y: 230, endPoint x: 587, endPoint y: 244, distance: 13.6
click at [587, 230] on button "Book & Pay, Roll call" at bounding box center [618, 230] width 170 height 20
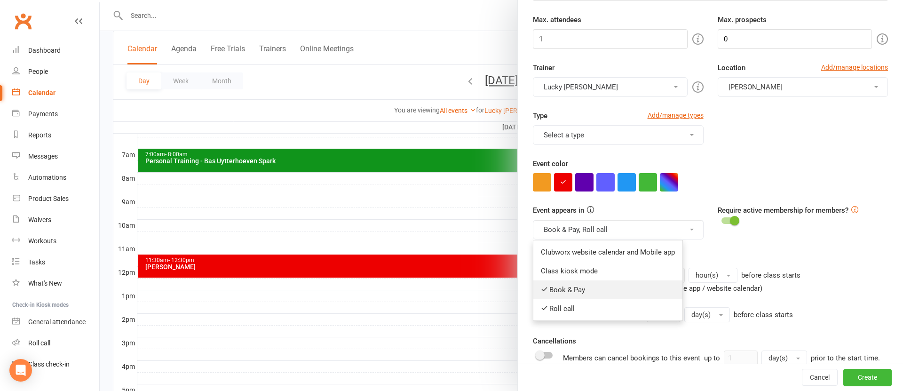
click at [585, 284] on link "Book & Pay" at bounding box center [607, 289] width 149 height 19
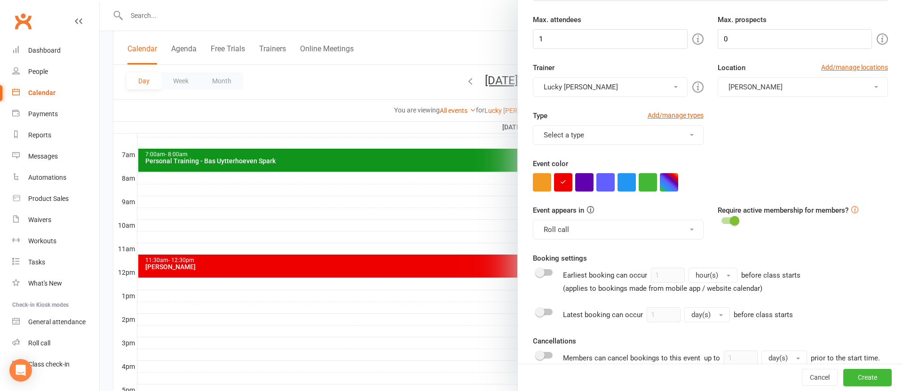
click at [581, 234] on button "Roll call" at bounding box center [618, 230] width 170 height 20
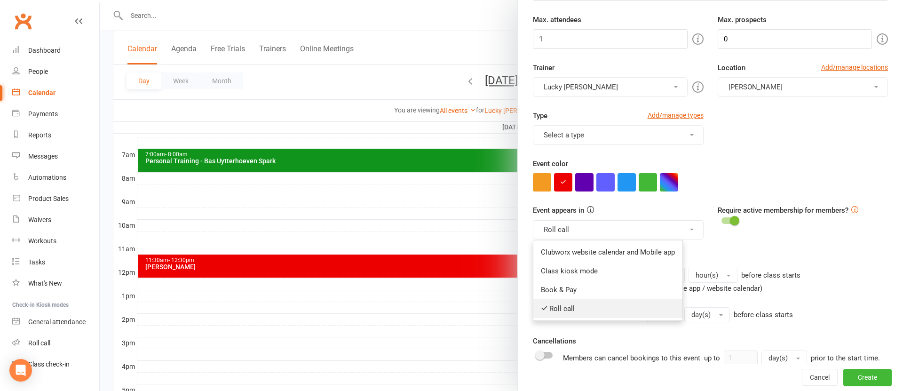
click at [572, 306] on link "Roll call" at bounding box center [607, 308] width 149 height 19
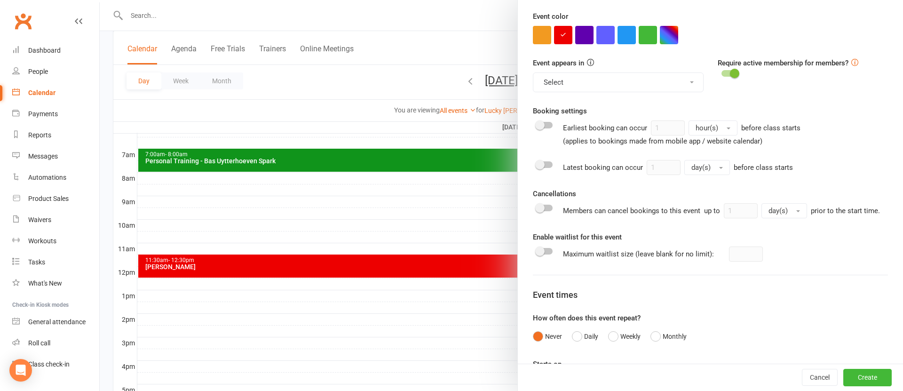
scroll to position [325, 0]
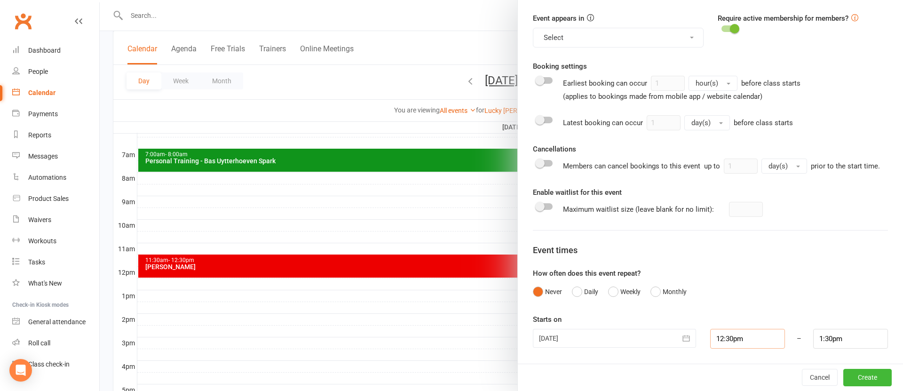
click at [758, 337] on input "12:30pm" at bounding box center [747, 339] width 75 height 20
type input "12:00pm"
type input "1:00pm"
click at [737, 283] on li "12:00pm" at bounding box center [732, 277] width 45 height 14
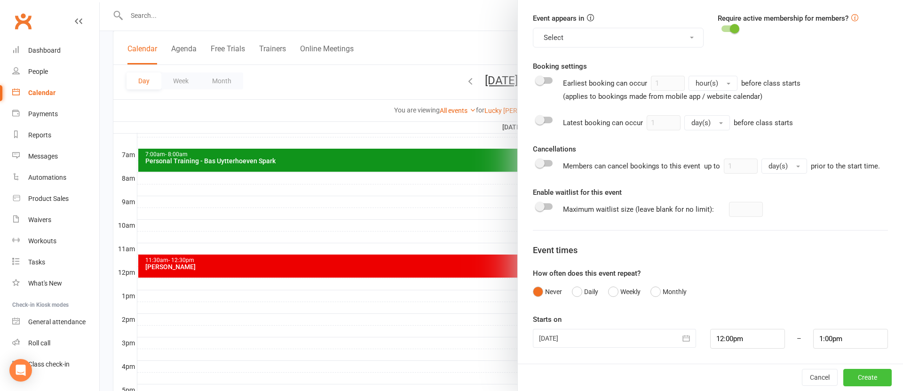
click at [874, 381] on button "Create" at bounding box center [867, 377] width 48 height 17
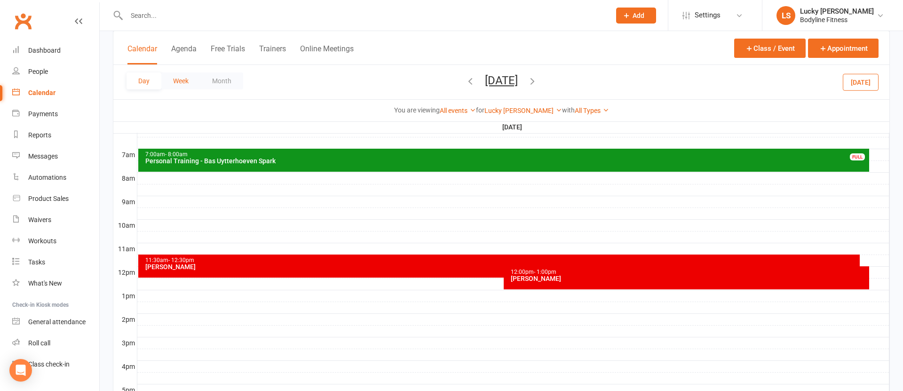
click at [181, 79] on button "Week" at bounding box center [180, 80] width 39 height 17
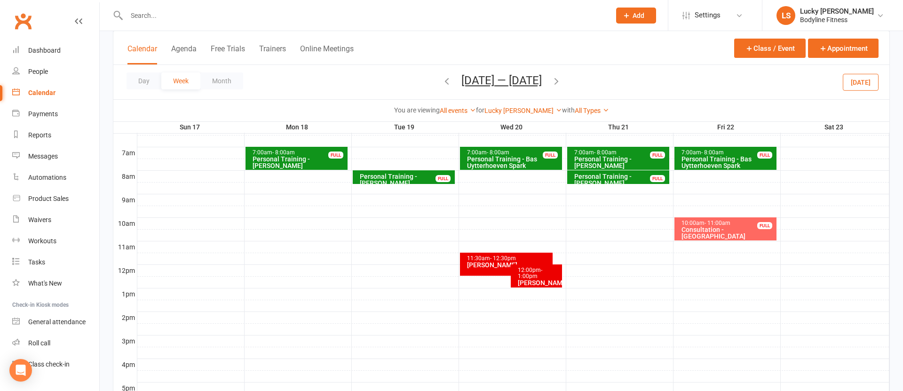
scroll to position [212, 0]
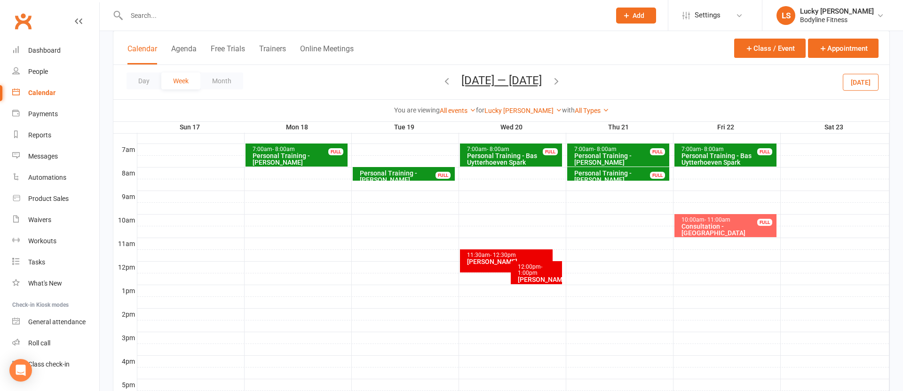
click at [485, 258] on div "11:30am - 12:30pm" at bounding box center [508, 255] width 84 height 6
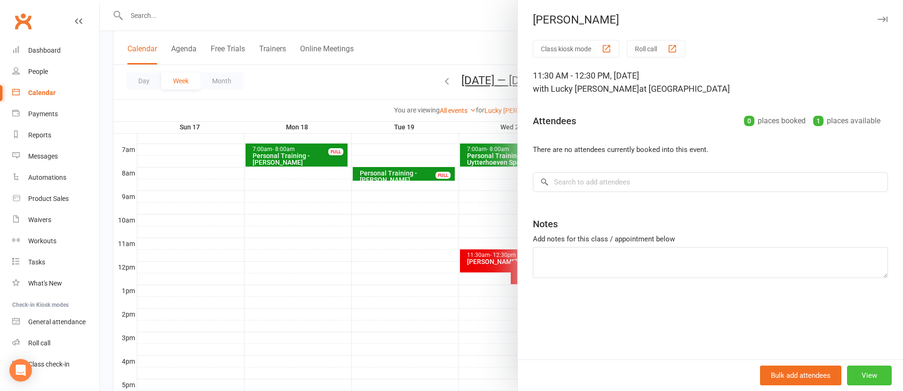
click at [866, 371] on button "View" at bounding box center [869, 375] width 45 height 20
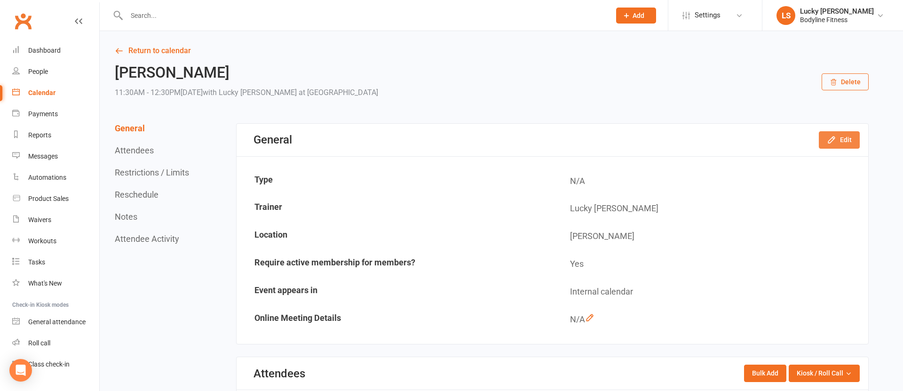
click at [841, 138] on button "Edit" at bounding box center [839, 139] width 41 height 17
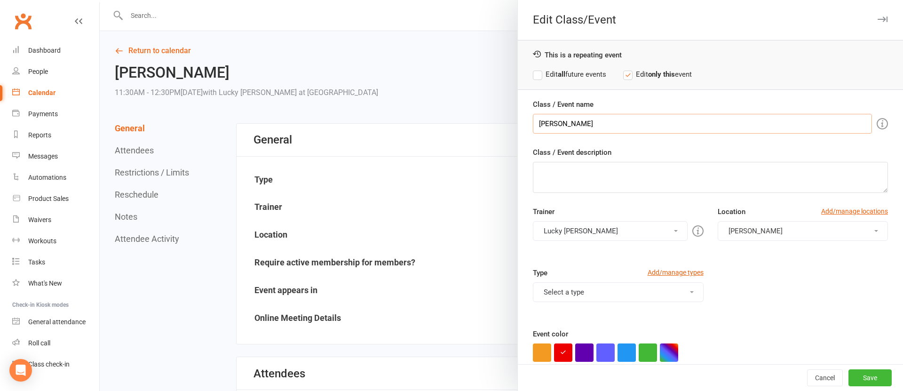
click at [621, 124] on input "[PERSON_NAME]" at bounding box center [702, 124] width 339 height 20
click at [620, 124] on input "[PERSON_NAME]" at bounding box center [702, 124] width 339 height 20
click at [621, 124] on input "[PERSON_NAME]" at bounding box center [702, 124] width 339 height 20
type input "[PERSON_NAME]"
click at [866, 373] on button "Save" at bounding box center [869, 377] width 43 height 17
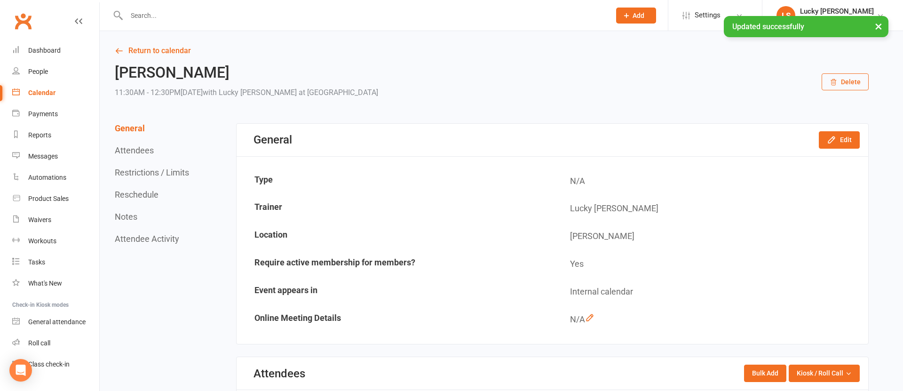
click at [143, 191] on button "Reschedule" at bounding box center [137, 194] width 44 height 10
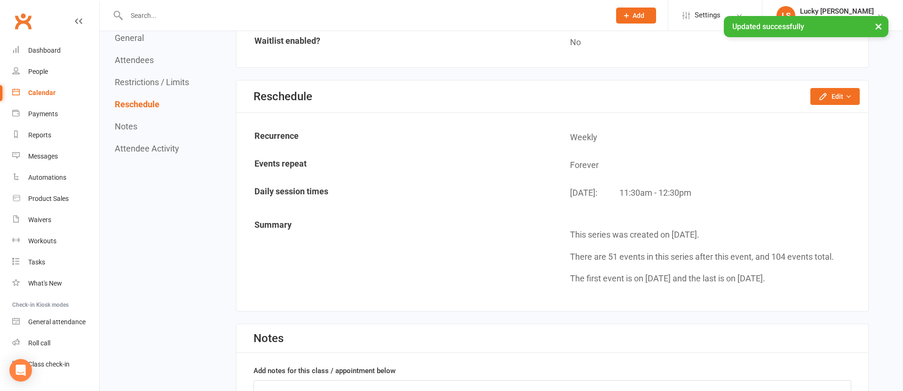
scroll to position [638, 0]
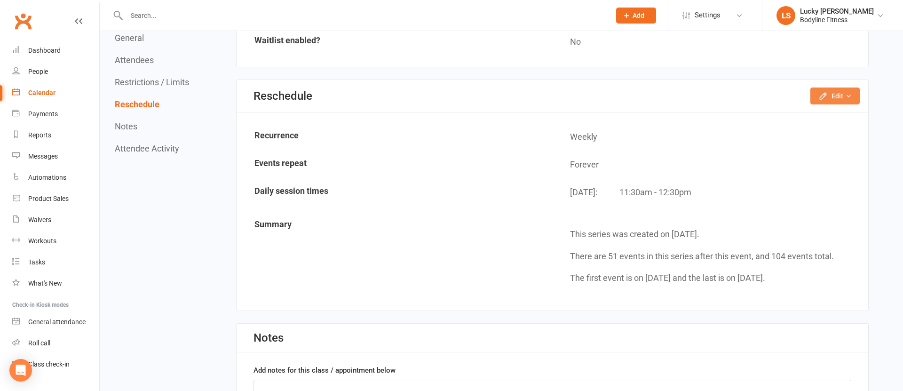
click at [849, 101] on button "Edit" at bounding box center [834, 95] width 49 height 17
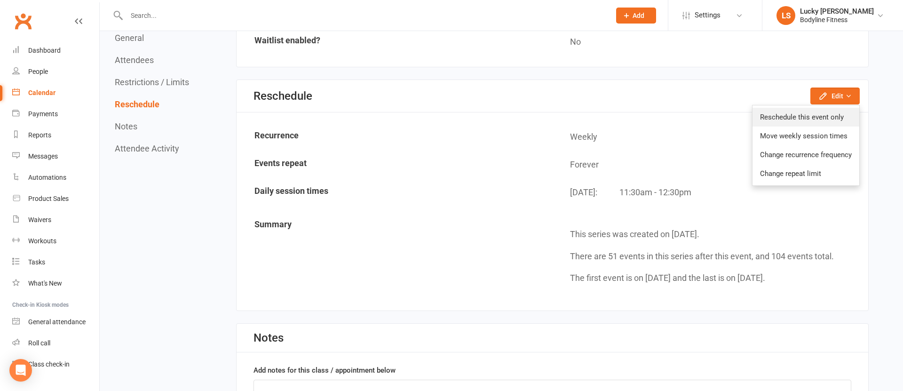
click at [801, 119] on link "Reschedule this event only" at bounding box center [805, 117] width 107 height 19
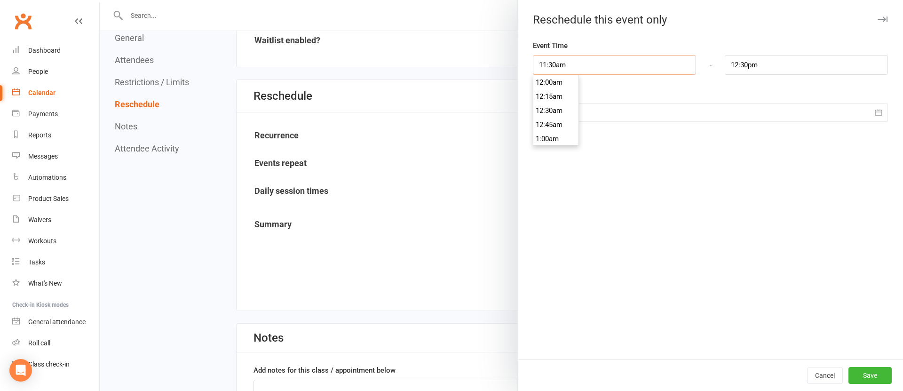
click at [570, 65] on input "11:30am" at bounding box center [614, 65] width 163 height 20
type input "12:00pm"
type input "1:00pm"
click at [558, 123] on li "12:00pm" at bounding box center [555, 125] width 45 height 14
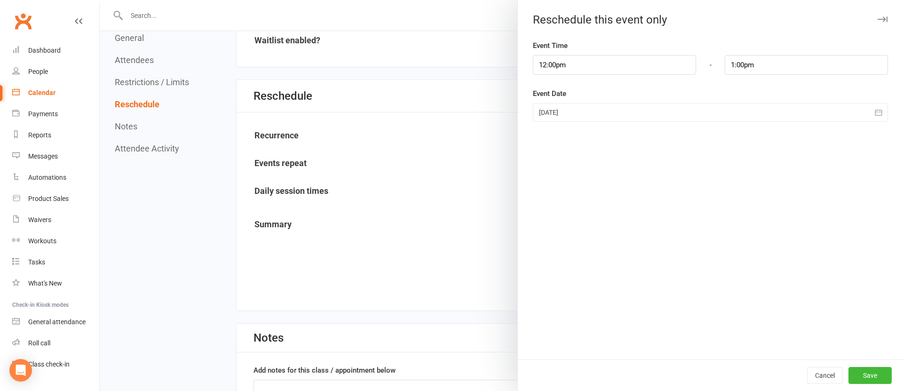
click at [572, 113] on div at bounding box center [710, 112] width 355 height 19
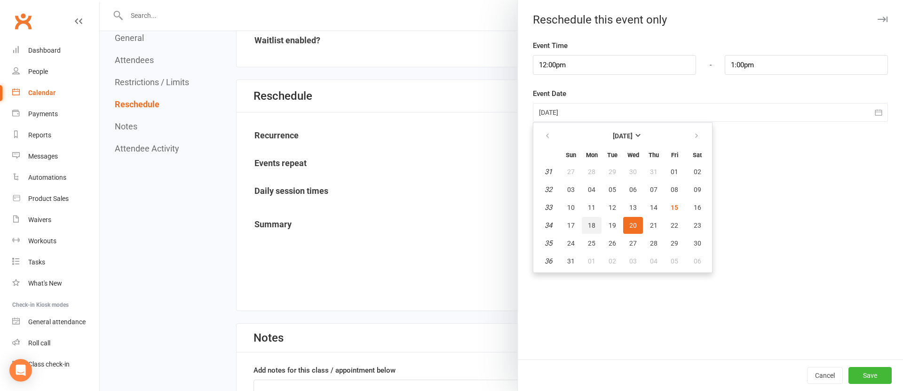
click at [590, 225] on span "18" at bounding box center [592, 225] width 8 height 8
type input "[DATE]"
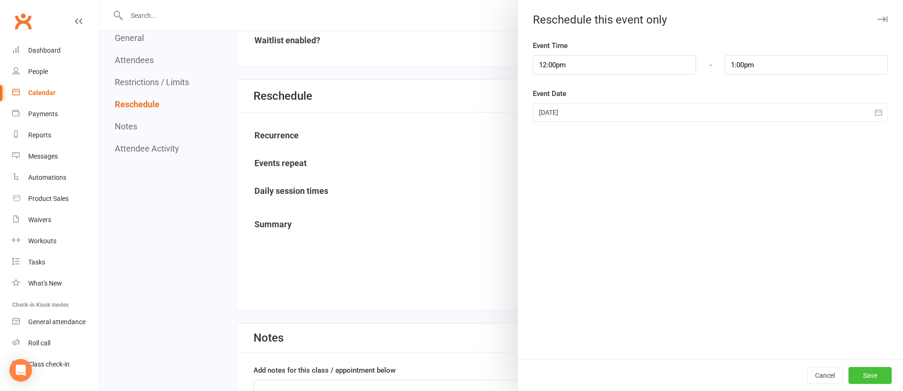
click at [870, 373] on button "Save" at bounding box center [869, 375] width 43 height 17
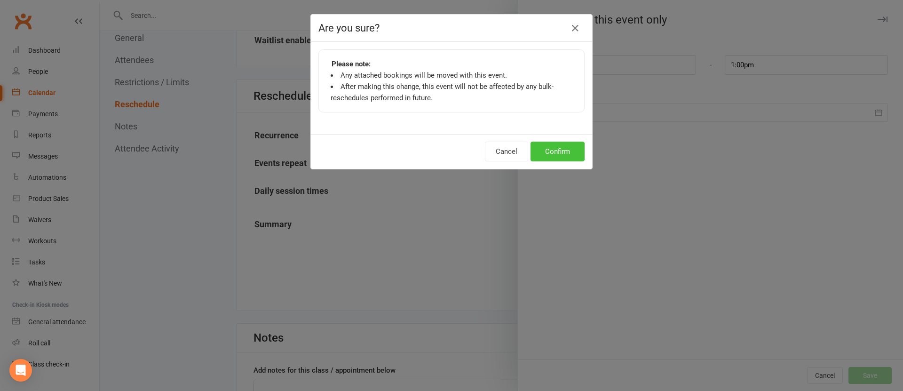
click at [551, 153] on button "Confirm" at bounding box center [557, 152] width 54 height 20
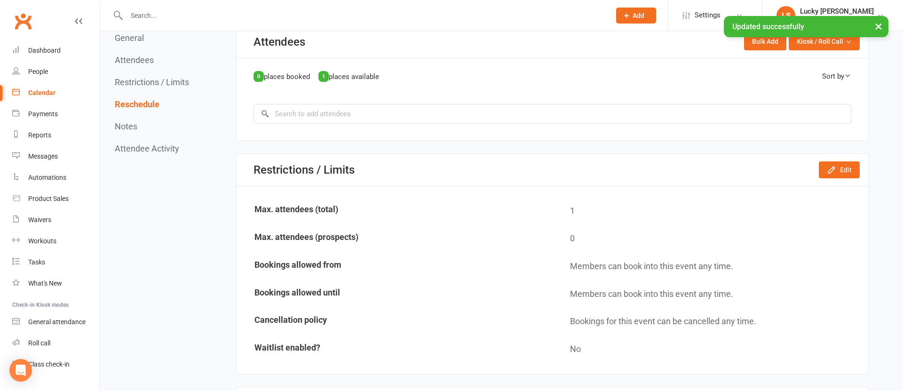
scroll to position [0, 0]
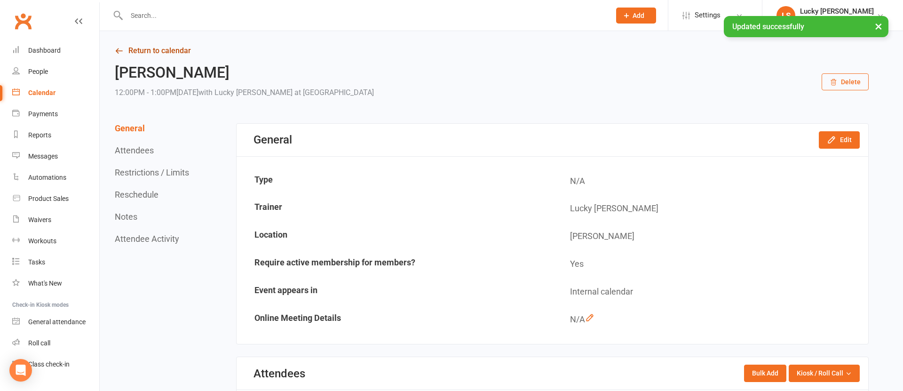
click at [167, 56] on link "Return to calendar" at bounding box center [492, 50] width 754 height 13
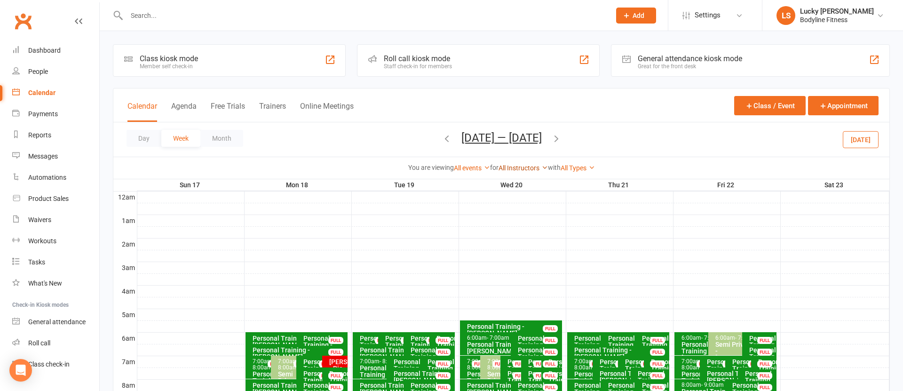
click at [519, 168] on link "All Instructors" at bounding box center [522, 168] width 49 height 8
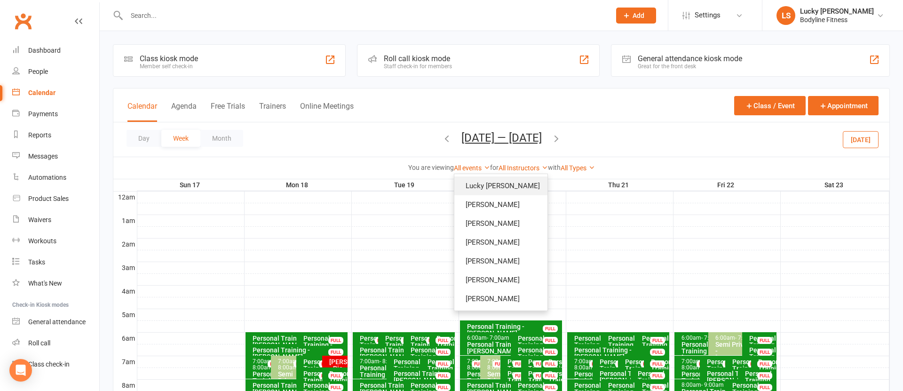
click at [519, 180] on link "Lucky [PERSON_NAME]" at bounding box center [500, 185] width 93 height 19
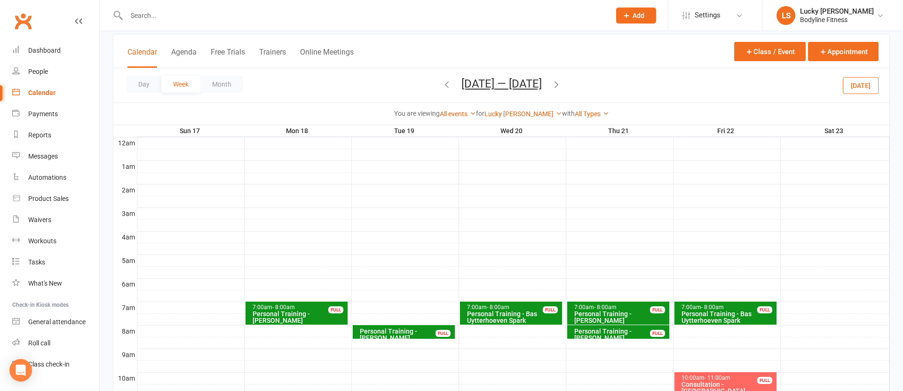
scroll to position [54, 0]
click at [853, 82] on button "[DATE]" at bounding box center [860, 85] width 36 height 17
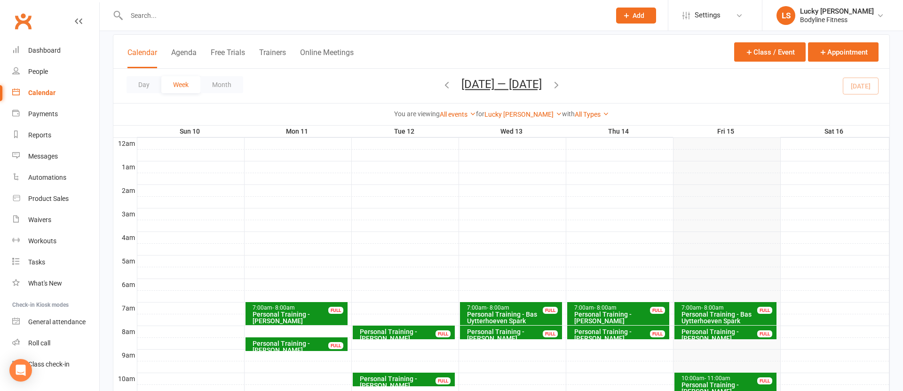
scroll to position [239, 0]
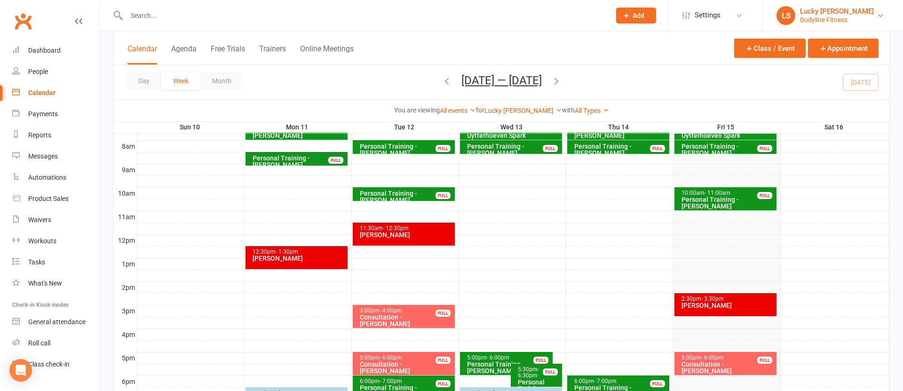
click at [823, 11] on div "Lucky [PERSON_NAME]" at bounding box center [837, 11] width 74 height 8
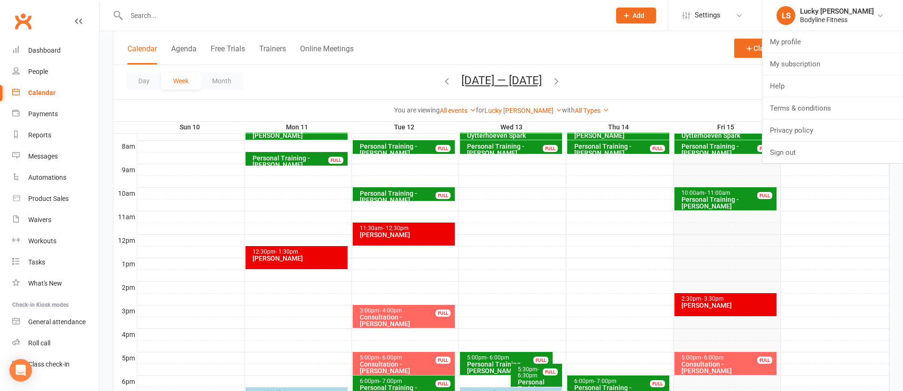
click at [796, 237] on div at bounding box center [513, 240] width 752 height 11
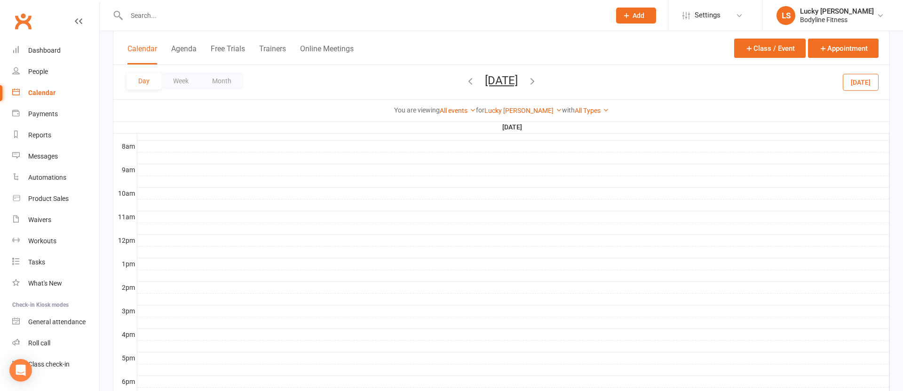
click at [465, 82] on icon "button" at bounding box center [470, 81] width 10 height 10
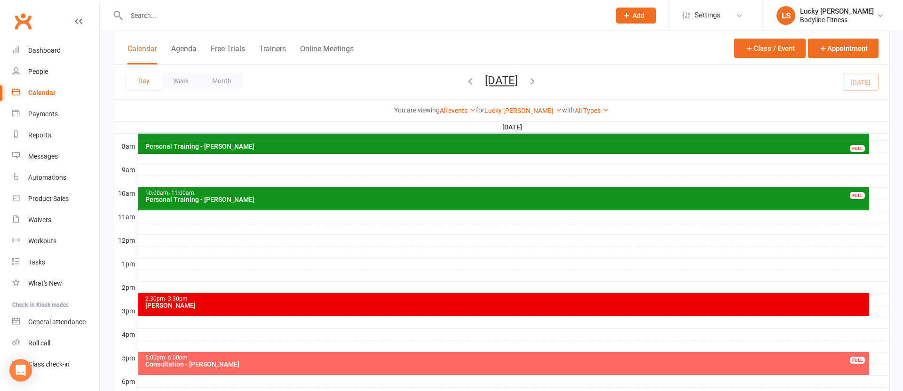
click at [312, 362] on div "Consultation - [PERSON_NAME]" at bounding box center [506, 364] width 723 height 7
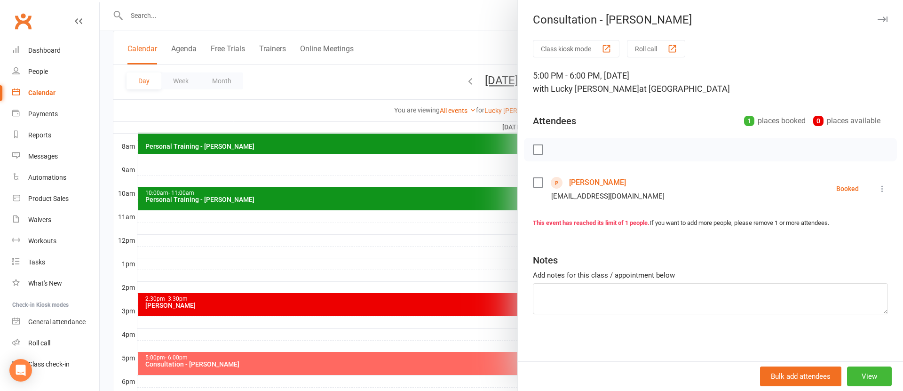
click at [589, 182] on link "[PERSON_NAME]" at bounding box center [597, 182] width 57 height 15
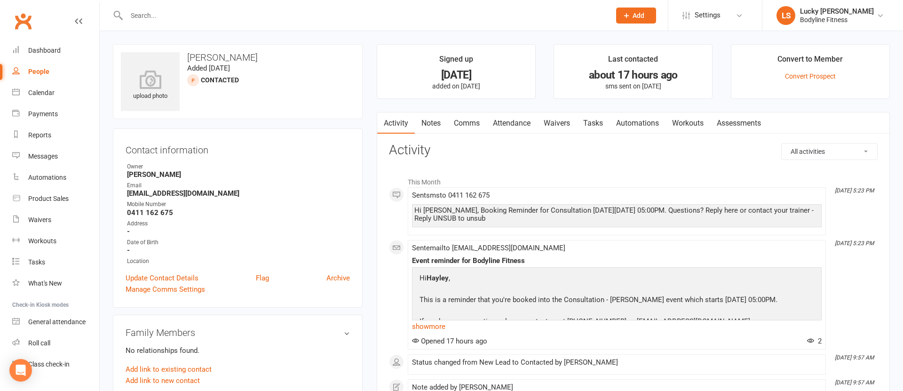
click at [445, 126] on link "Notes" at bounding box center [431, 123] width 32 height 22
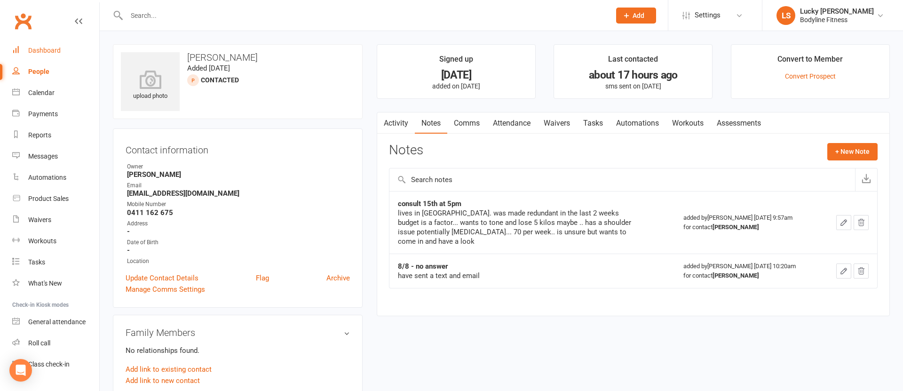
click at [47, 46] on link "Dashboard" at bounding box center [55, 50] width 87 height 21
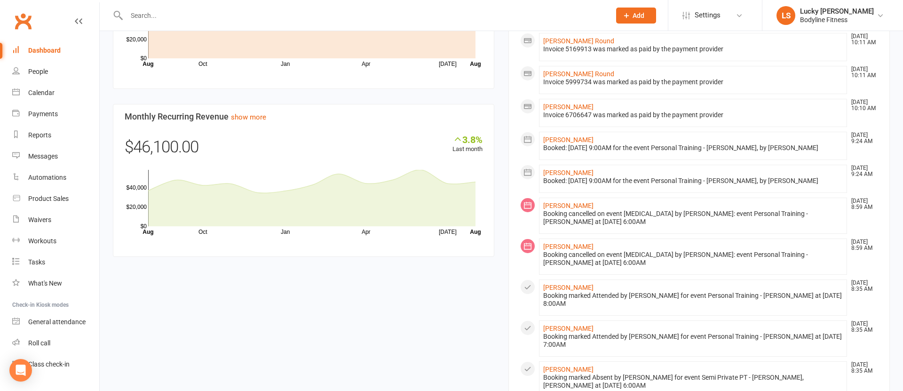
scroll to position [876, 0]
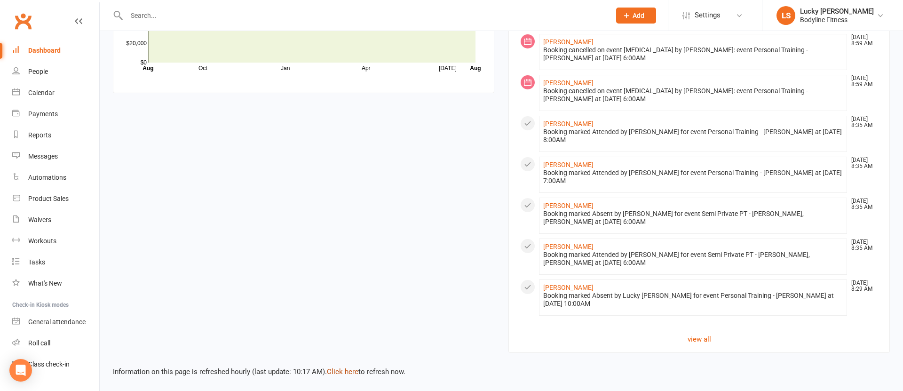
click at [333, 370] on link "Click here" at bounding box center [342, 371] width 31 height 8
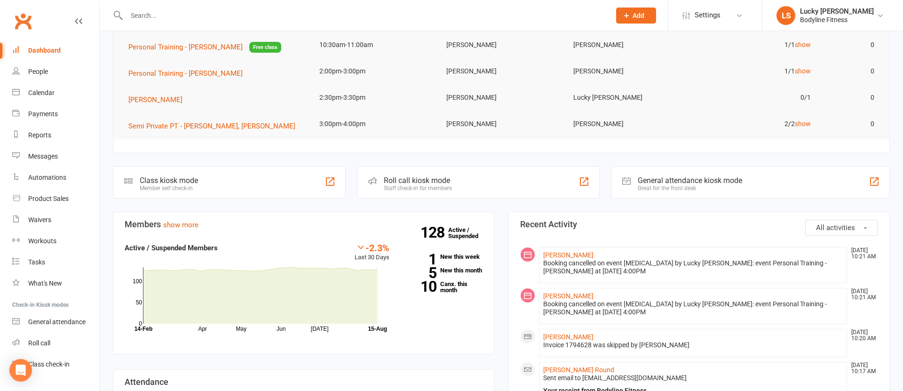
scroll to position [0, 0]
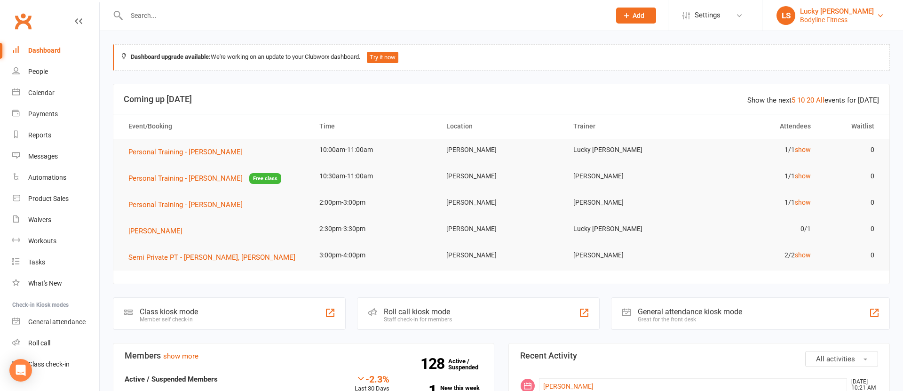
click at [815, 20] on div "Bodyline Fitness" at bounding box center [837, 20] width 74 height 8
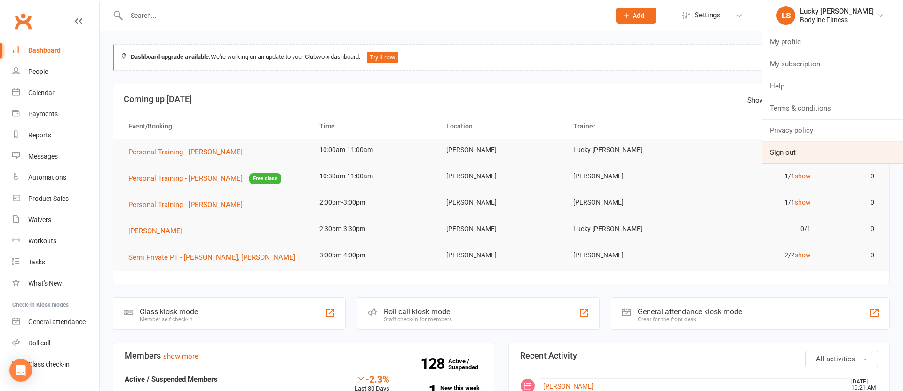
click at [784, 154] on link "Sign out" at bounding box center [832, 153] width 141 height 22
